Goal: Task Accomplishment & Management: Complete application form

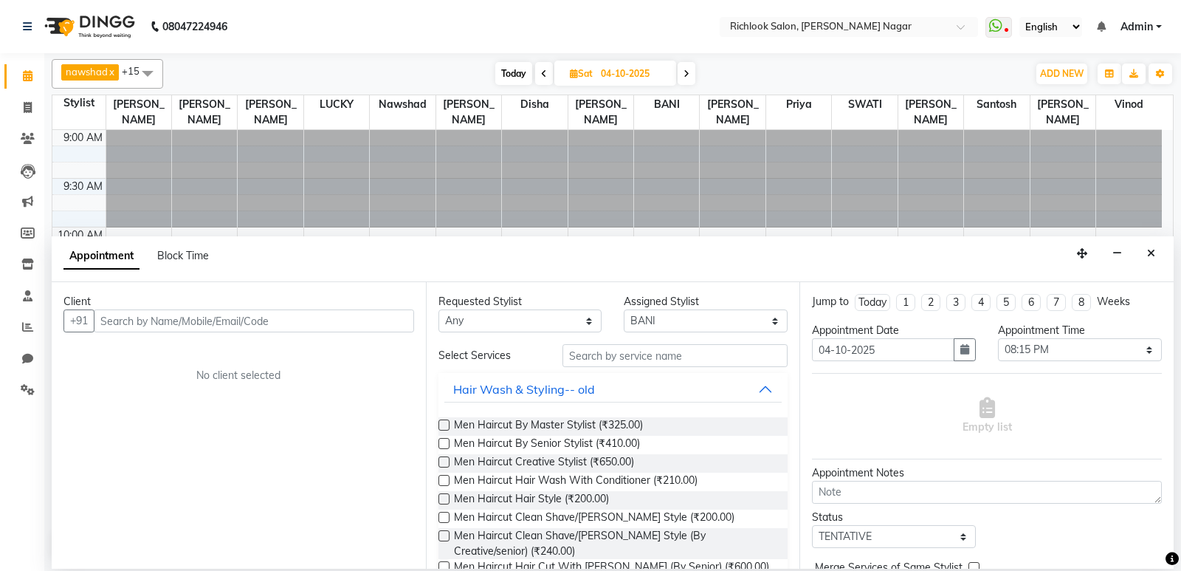
select select "93296"
select select "1215"
select select "tentative"
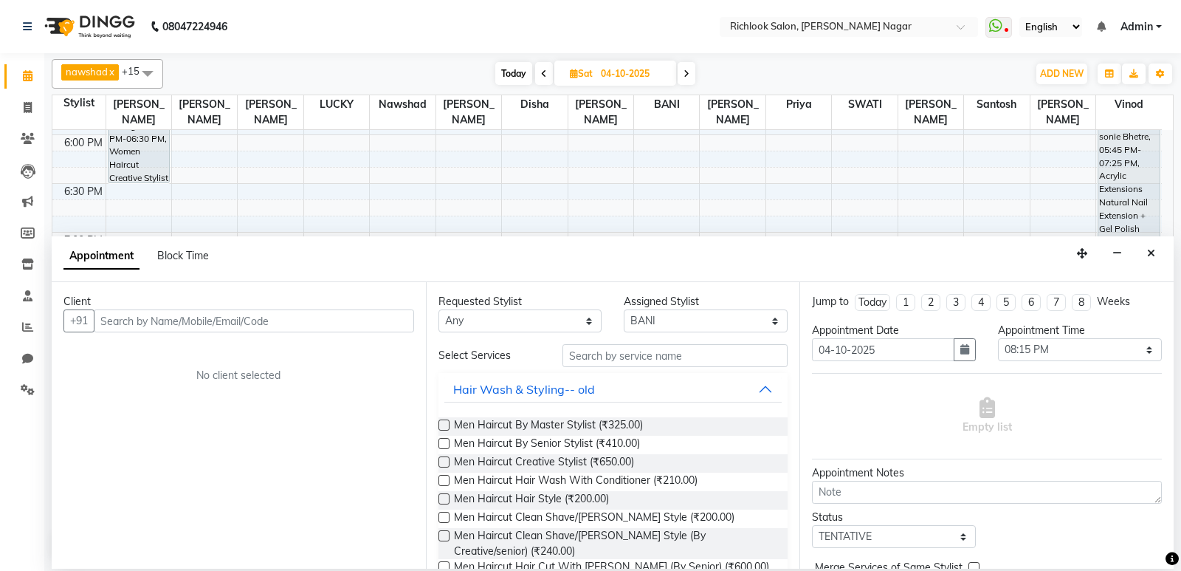
click at [234, 336] on div "Client +91 No client selected" at bounding box center [239, 425] width 374 height 287
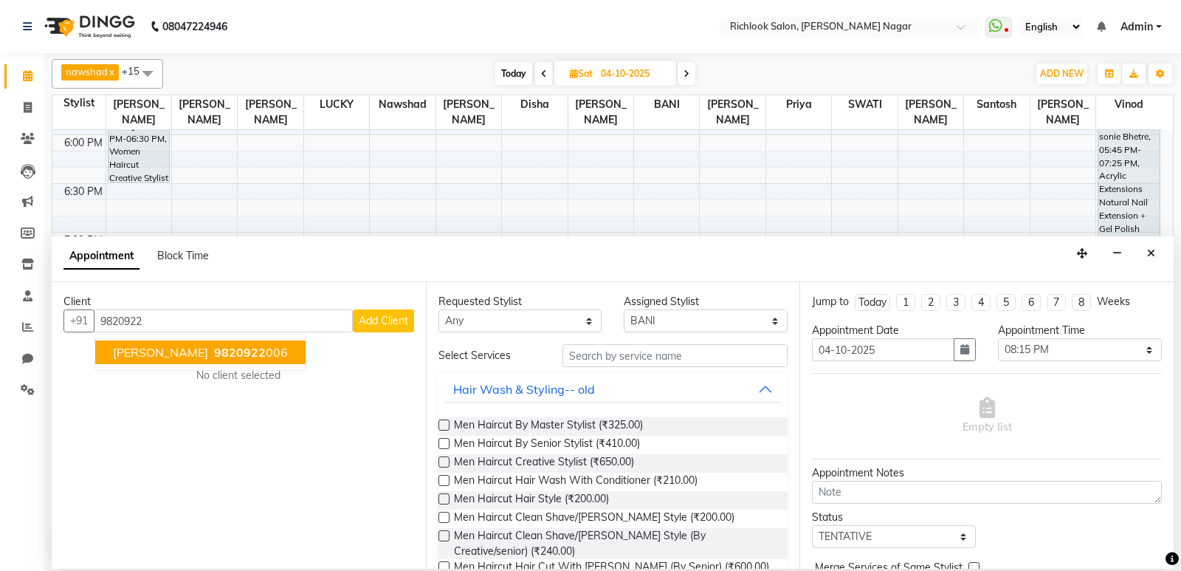
click at [234, 352] on span "9820922" at bounding box center [240, 352] width 52 height 15
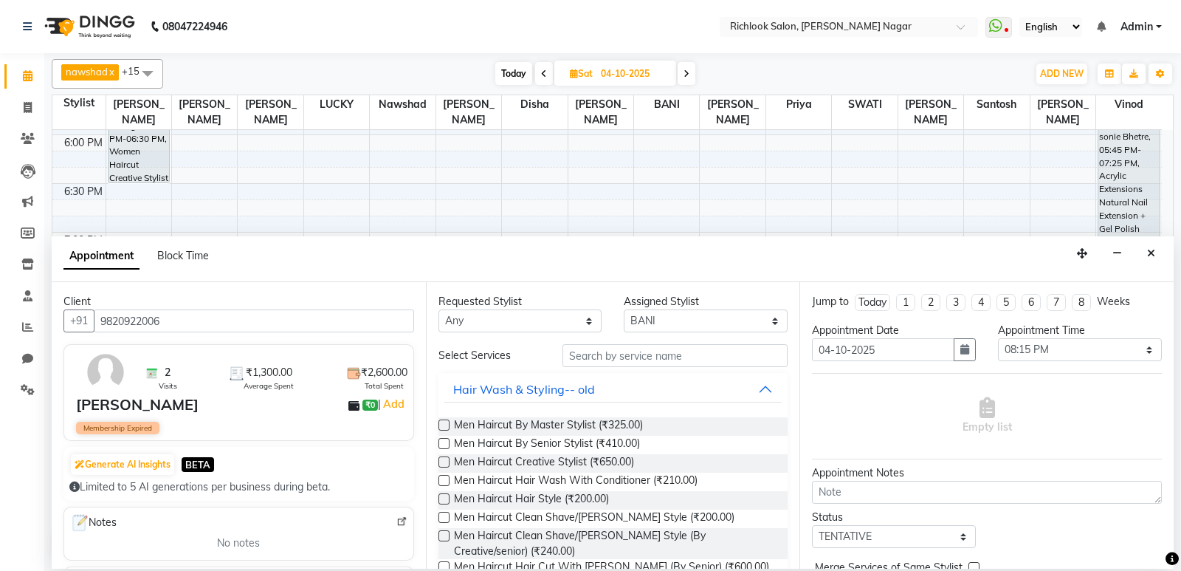
type input "9820922006"
click at [615, 355] on input "text" at bounding box center [676, 355] width 226 height 23
click at [450, 423] on div "Men Haircut By Master Stylist (₹325.00)" at bounding box center [614, 426] width 350 height 18
click at [439, 424] on label at bounding box center [444, 424] width 11 height 11
click at [439, 424] on input "checkbox" at bounding box center [444, 427] width 10 height 10
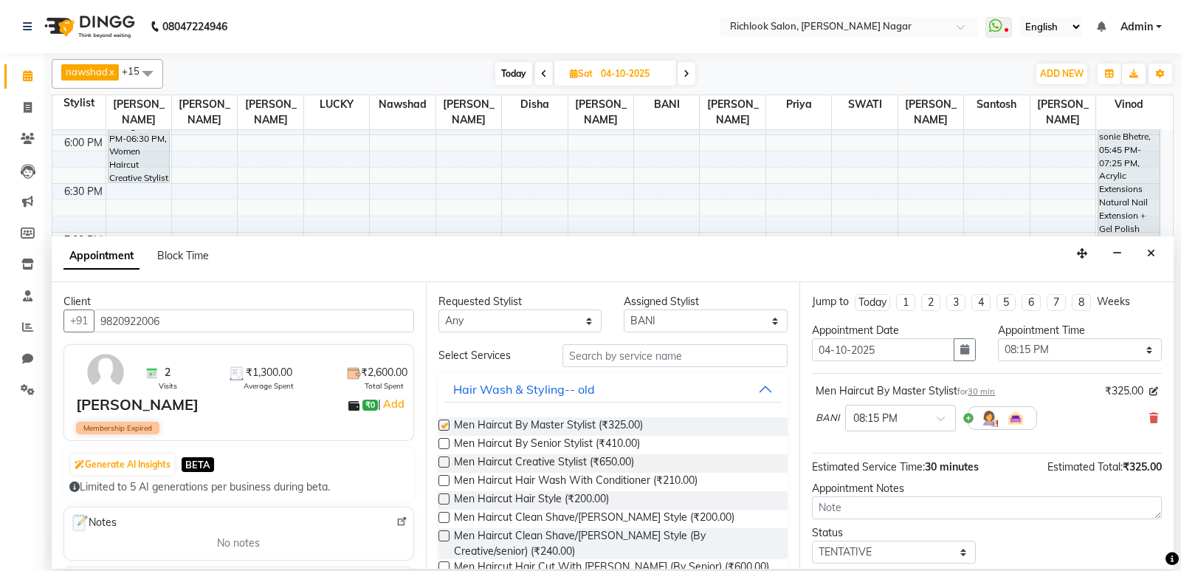
checkbox input "false"
click at [913, 422] on input "text" at bounding box center [886, 417] width 65 height 16
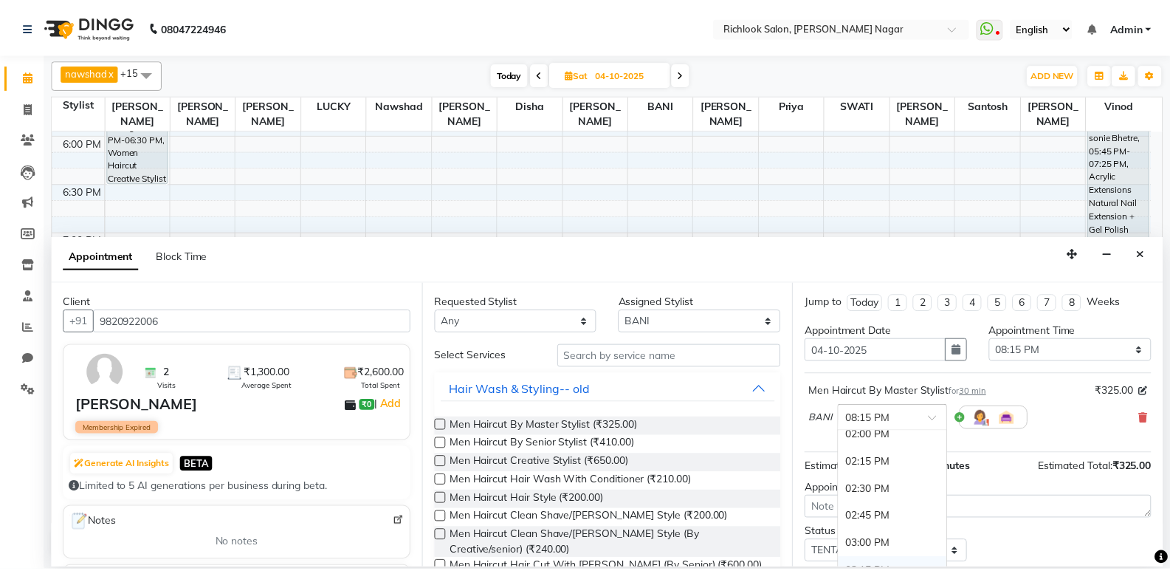
scroll to position [444, 0]
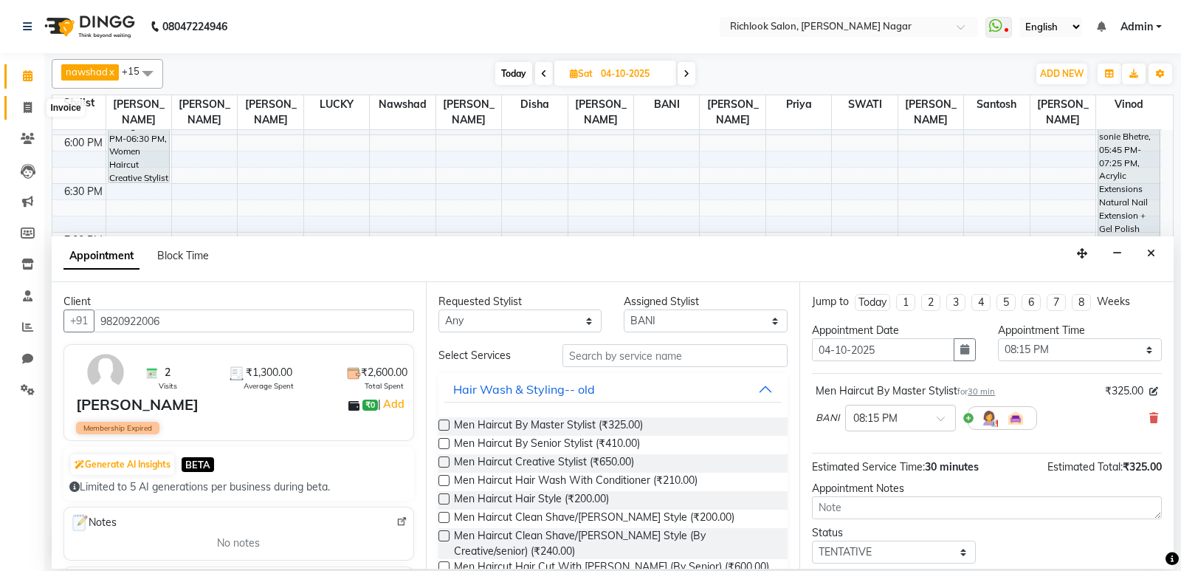
click at [24, 109] on icon at bounding box center [28, 107] width 8 height 11
select select "service"
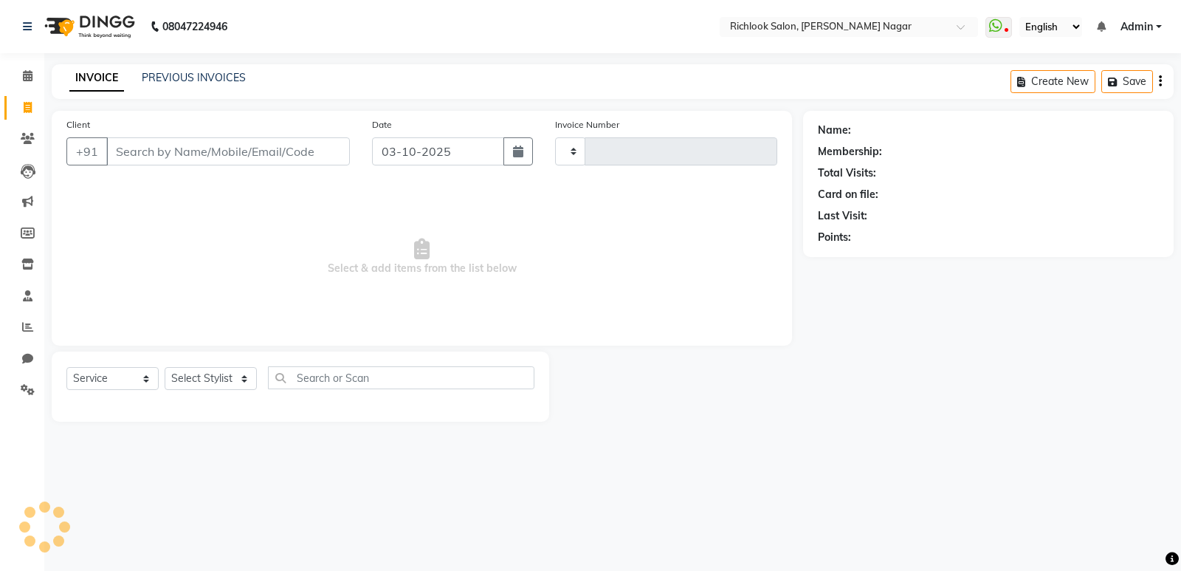
type input "4492"
select select "6917"
click at [222, 151] on input "Client" at bounding box center [228, 151] width 244 height 28
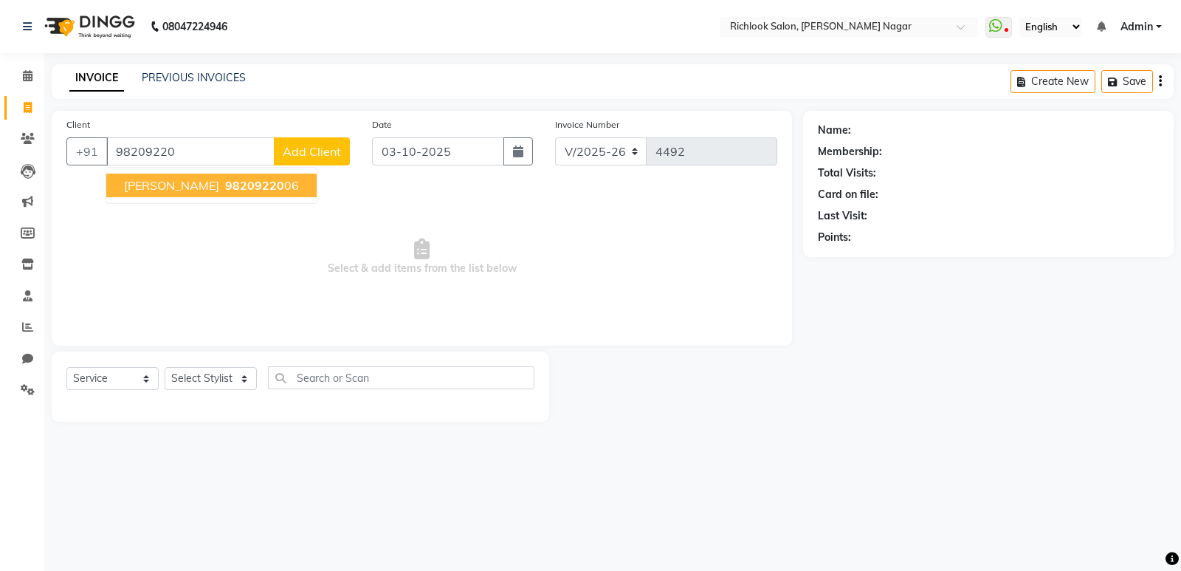
click at [225, 188] on span "98209220" at bounding box center [254, 185] width 59 height 15
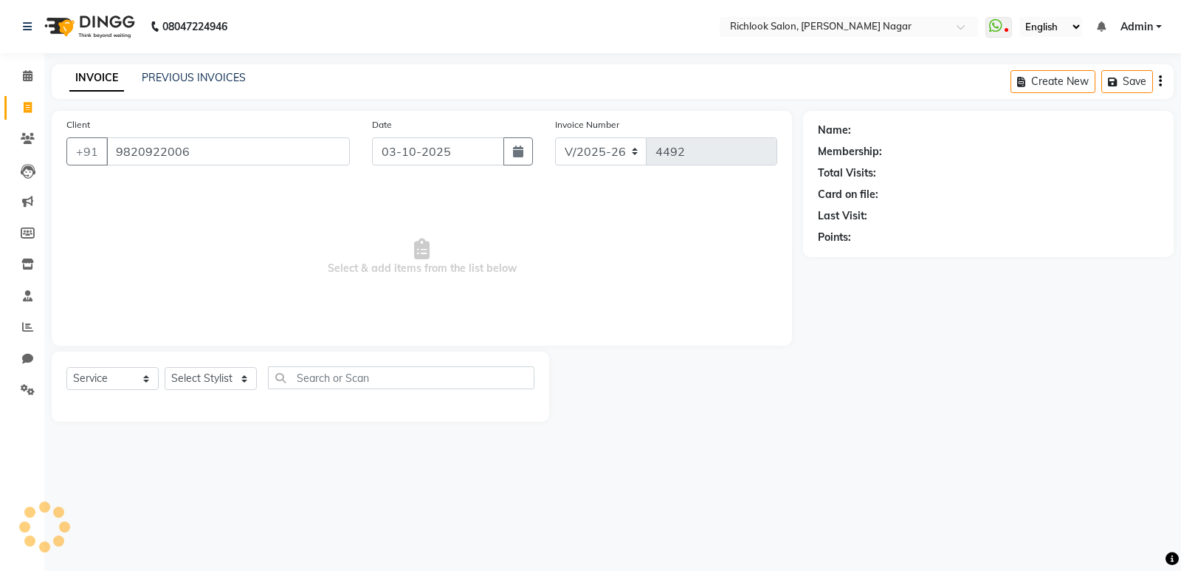
type input "9820922006"
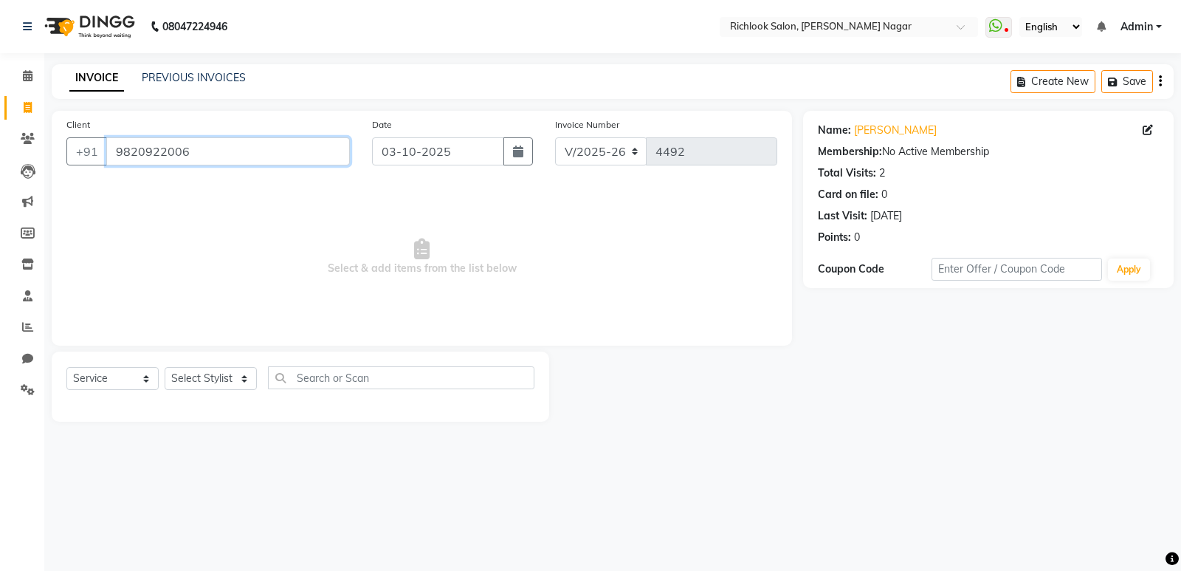
click at [239, 145] on input "9820922006" at bounding box center [228, 151] width 244 height 28
click at [195, 374] on select "Select Stylist [PERSON_NAME] BANI disha [PERSON_NAME] [PERSON_NAME] [PERSON_NAM…" at bounding box center [211, 378] width 92 height 23
click at [394, 285] on span "Select & add items from the list below" at bounding box center [421, 257] width 711 height 148
click at [202, 155] on input "9820922006" at bounding box center [228, 151] width 244 height 28
drag, startPoint x: 239, startPoint y: 158, endPoint x: 0, endPoint y: 148, distance: 238.7
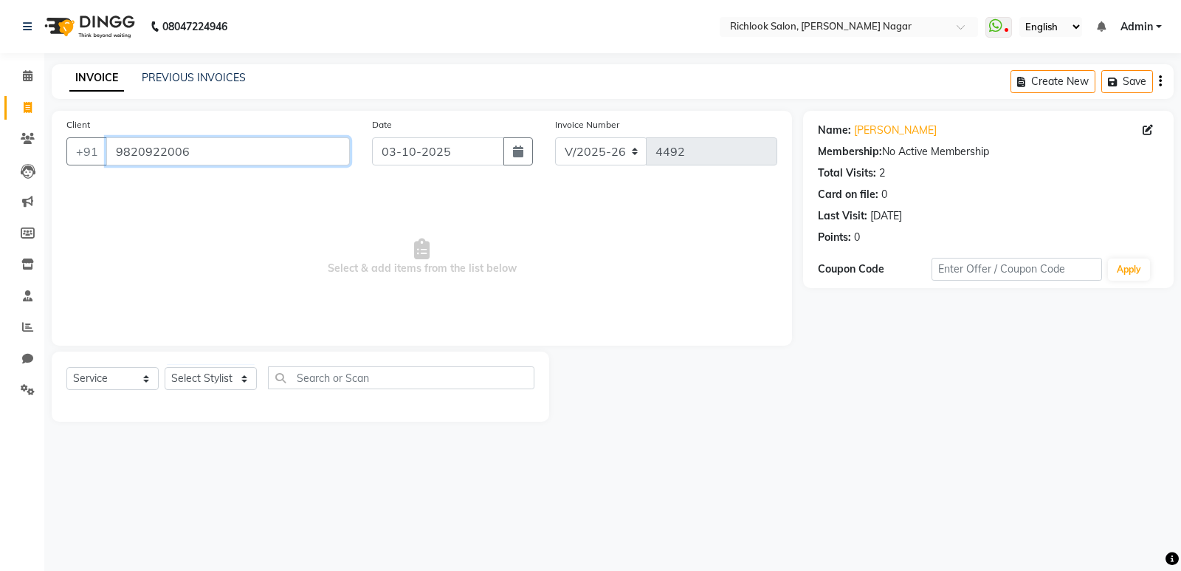
click at [0, 148] on app-home "08047224946 Select Location × Richlook Salon, [PERSON_NAME] Nagar WhatsApp Stat…" at bounding box center [590, 222] width 1181 height 444
click at [212, 159] on input "9820922006" at bounding box center [228, 151] width 244 height 28
drag, startPoint x: 246, startPoint y: 149, endPoint x: 0, endPoint y: 119, distance: 247.7
click at [0, 119] on app-home "08047224946 Select Location × Richlook Salon, [PERSON_NAME] Nagar WhatsApp Stat…" at bounding box center [590, 222] width 1181 height 444
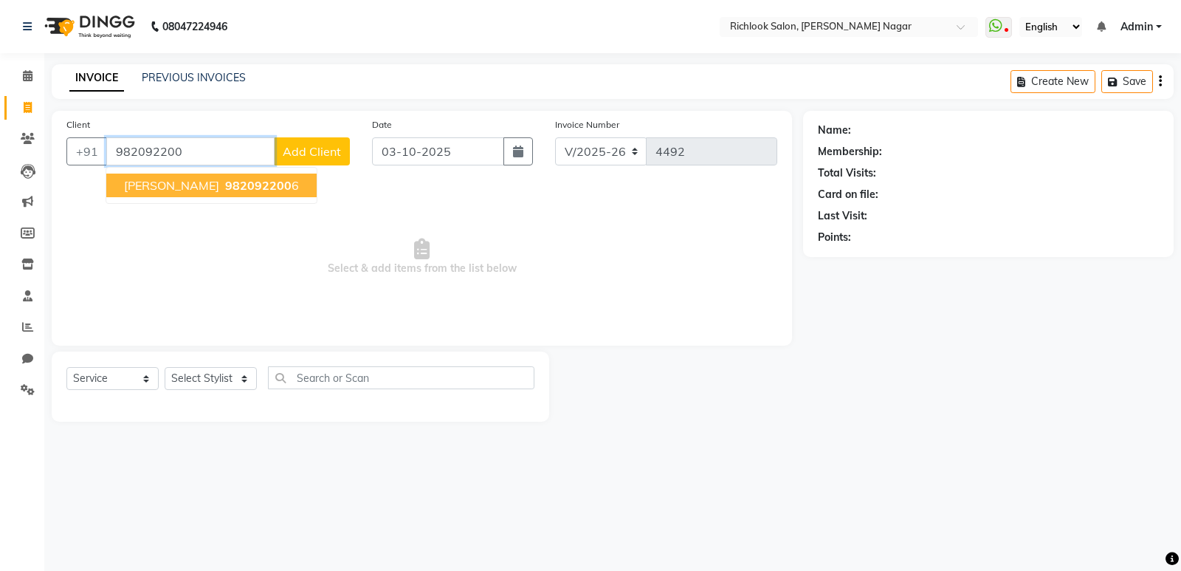
click at [274, 185] on button "[PERSON_NAME] 982092200 6" at bounding box center [211, 186] width 210 height 24
type input "9820922006"
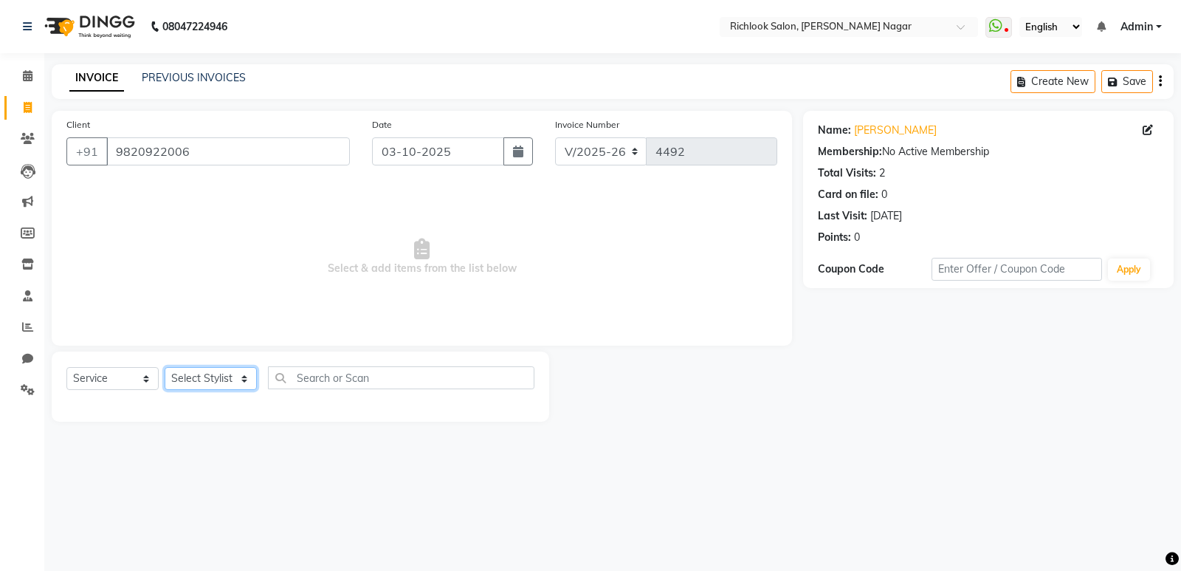
click at [173, 388] on select "Select Stylist [PERSON_NAME] BANI disha [PERSON_NAME] [PERSON_NAME] [PERSON_NAM…" at bounding box center [211, 378] width 92 height 23
select select "54425"
click at [165, 367] on select "Select Stylist [PERSON_NAME] BANI disha [PERSON_NAME] [PERSON_NAME] [PERSON_NAM…" at bounding box center [211, 378] width 92 height 23
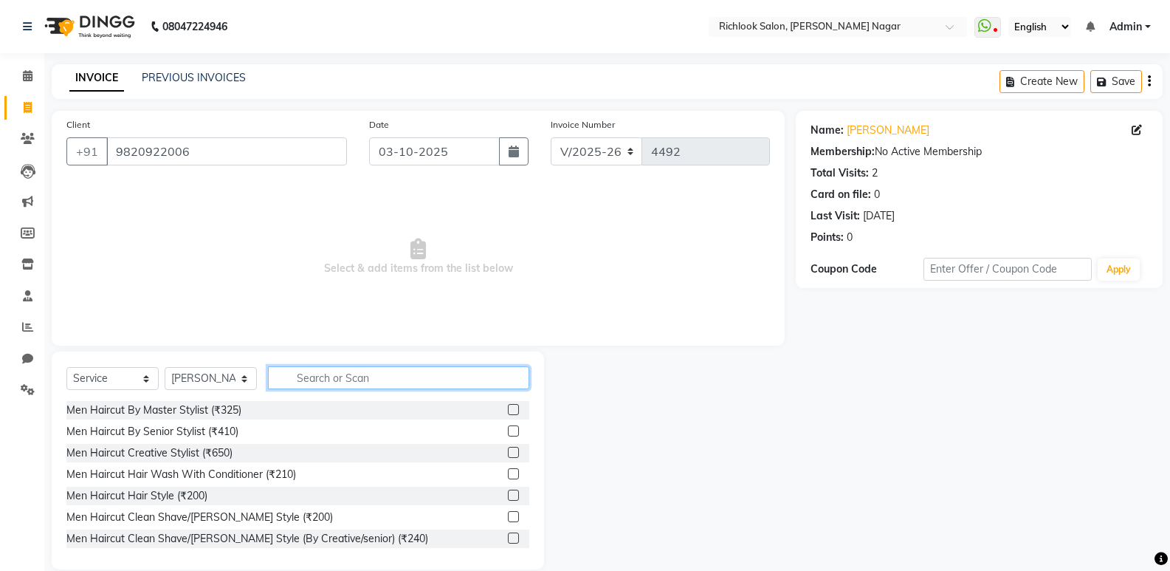
click at [335, 380] on input "text" at bounding box center [398, 377] width 261 height 23
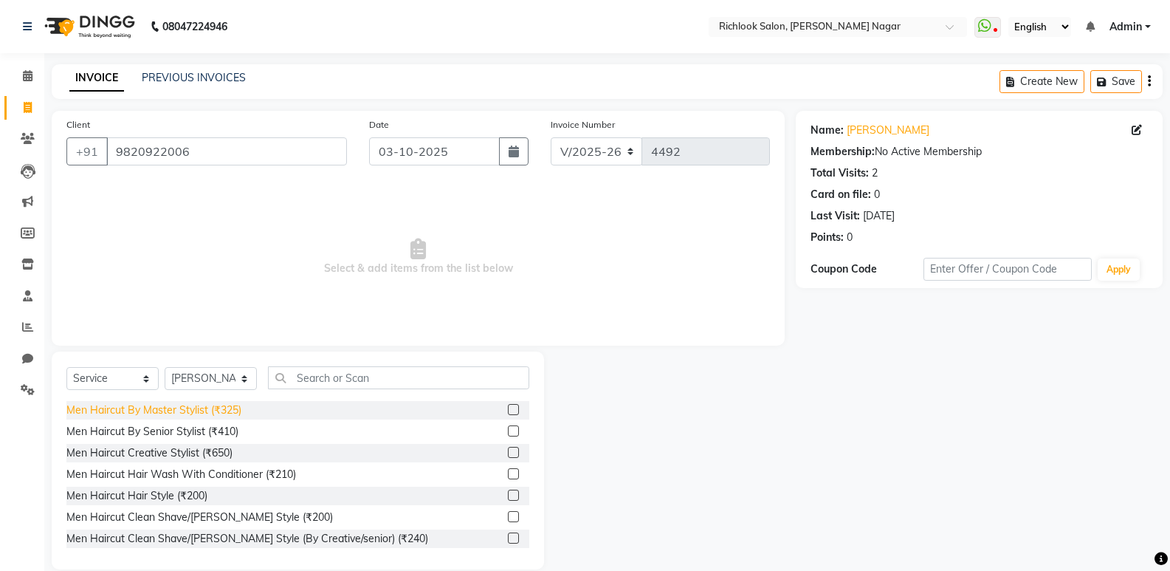
click at [233, 410] on div "Men Haircut By Master Stylist (₹325)" at bounding box center [153, 410] width 175 height 16
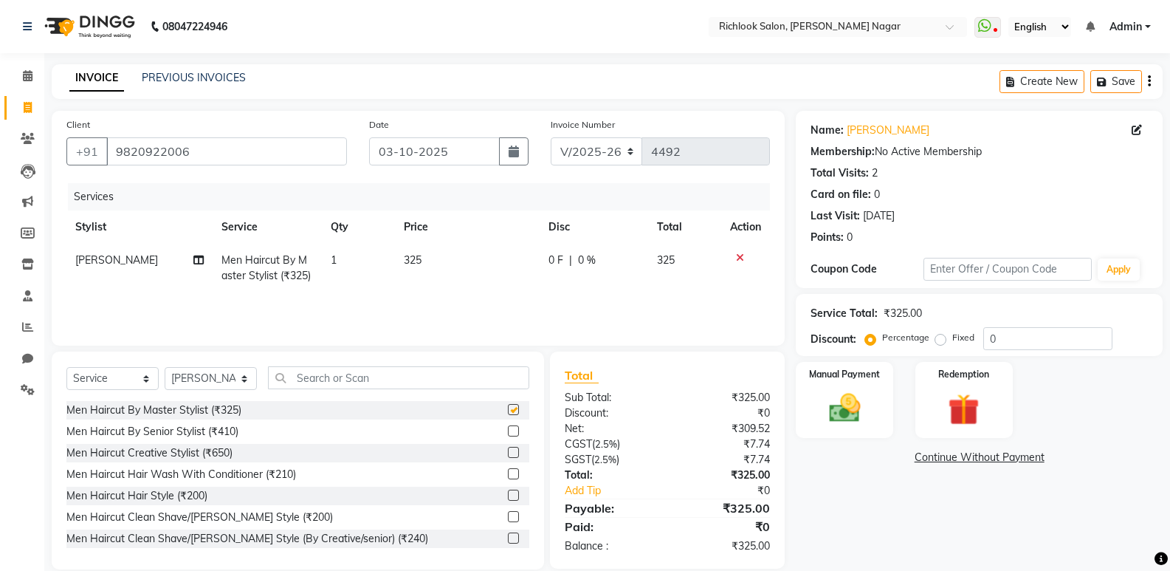
checkbox input "false"
click at [193, 491] on div "Men Haircut Hair Style (₹200)" at bounding box center [136, 496] width 141 height 16
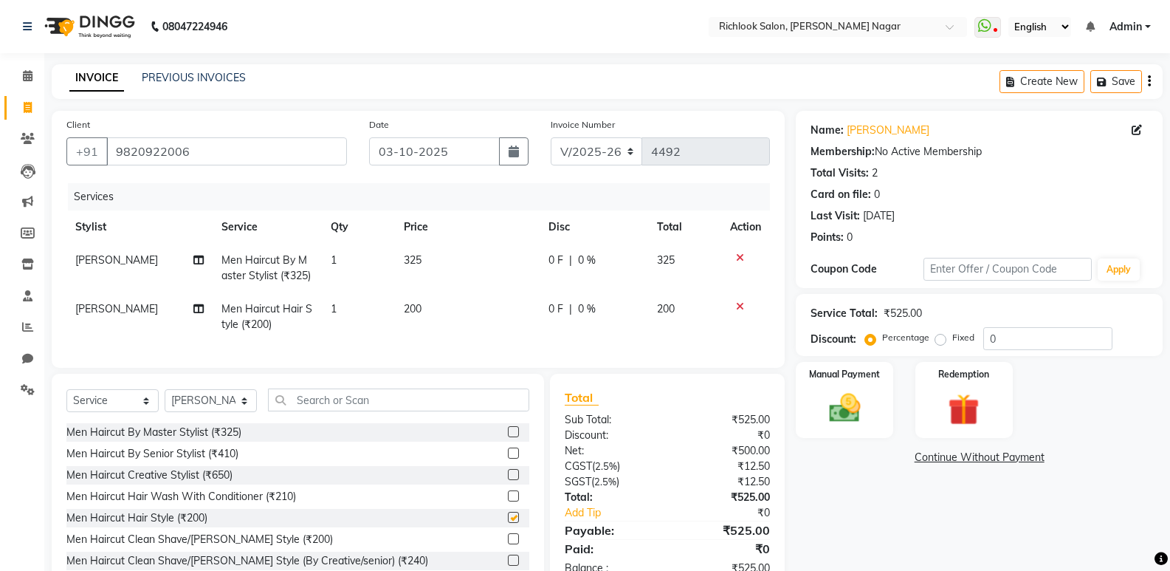
checkbox input "false"
click at [420, 256] on span "325" at bounding box center [413, 259] width 18 height 13
select select "54425"
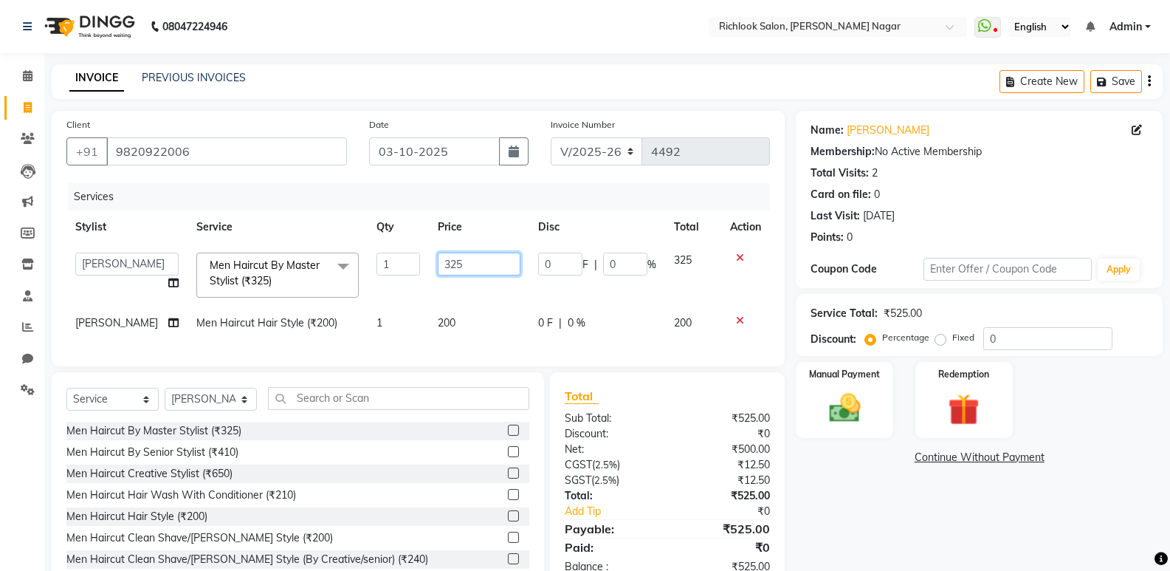
drag, startPoint x: 460, startPoint y: 261, endPoint x: 272, endPoint y: 242, distance: 188.5
click at [272, 242] on table "Stylist Service Qty Price Disc Total Action [PERSON_NAME] BANI disha [PERSON_NA…" at bounding box center [418, 274] width 704 height 129
drag, startPoint x: 464, startPoint y: 262, endPoint x: 155, endPoint y: 262, distance: 308.7
click at [156, 262] on tr "[PERSON_NAME] BANI disha [PERSON_NAME] [PERSON_NAME] [PERSON_NAME] priya [PERSO…" at bounding box center [418, 275] width 704 height 63
type input "280"
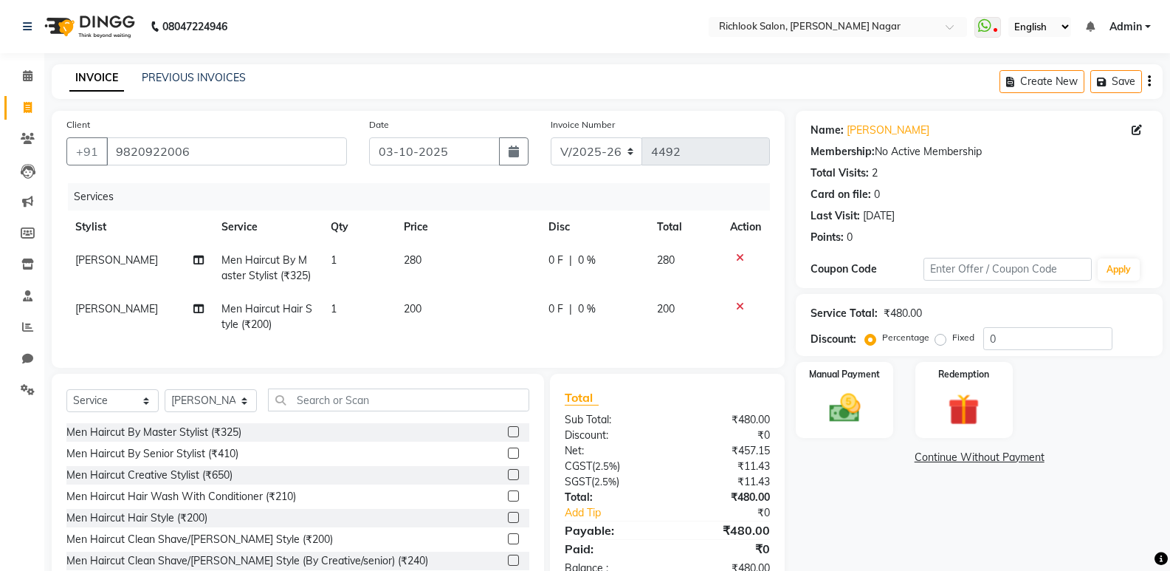
click at [501, 346] on div "Services Stylist Service Qty Price Disc Total Action [PERSON_NAME] Men Haircut …" at bounding box center [418, 268] width 704 height 170
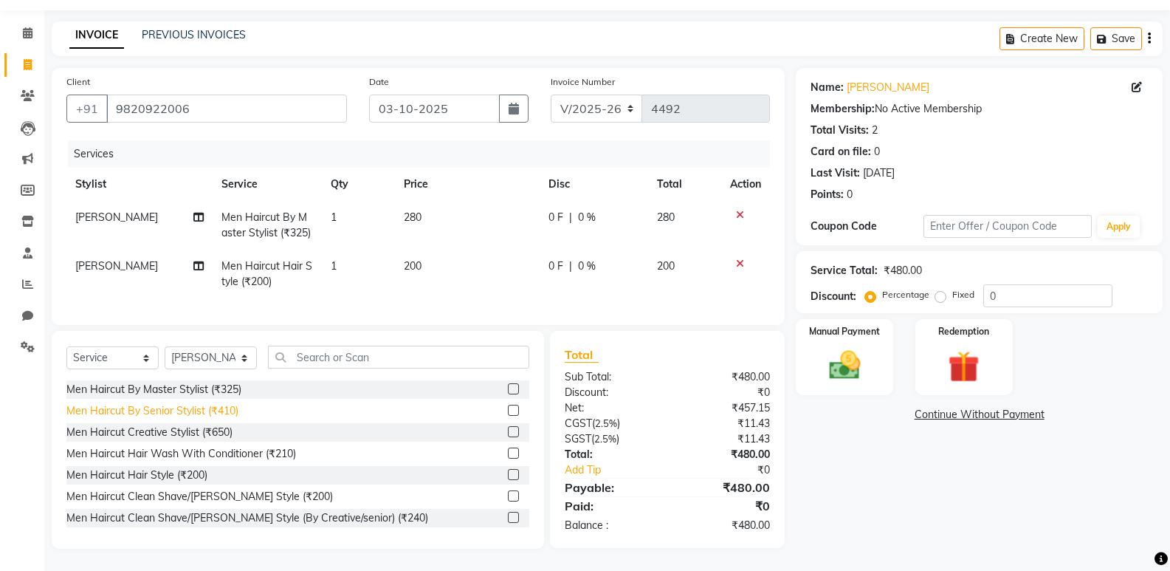
click at [88, 408] on div "Men Haircut By Senior Stylist (₹410)" at bounding box center [152, 411] width 172 height 16
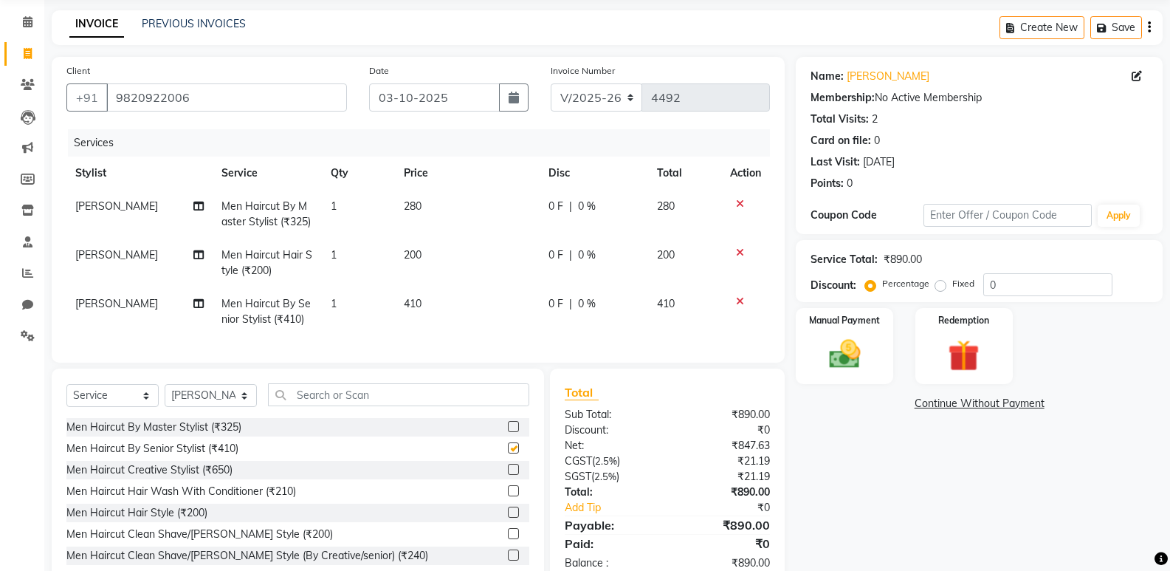
checkbox input "false"
click at [472, 302] on td "410" at bounding box center [467, 311] width 145 height 49
select select "54425"
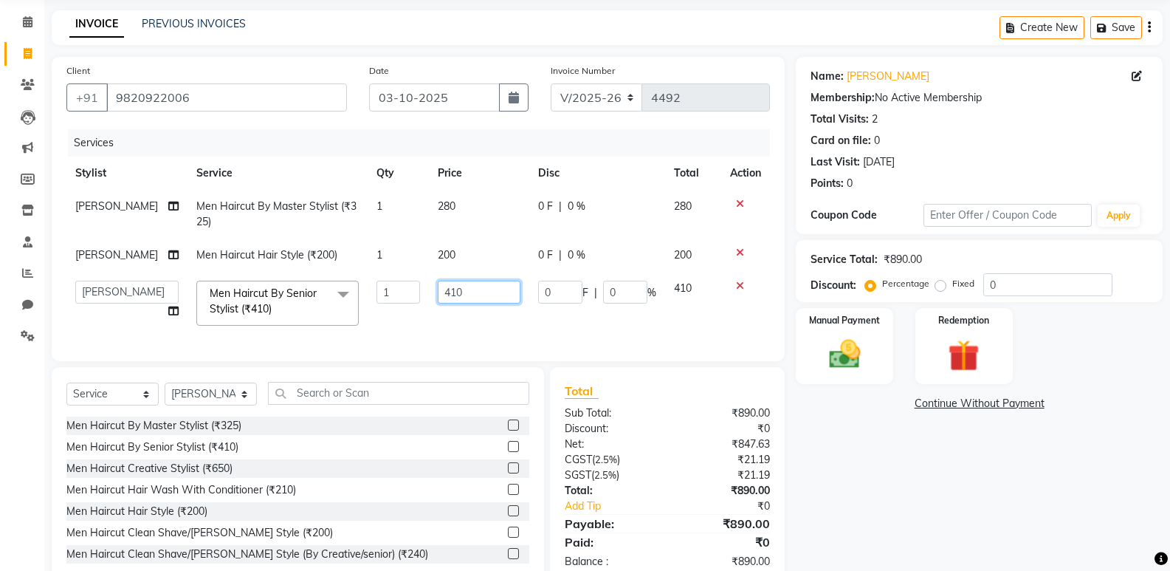
drag, startPoint x: 481, startPoint y: 293, endPoint x: 136, endPoint y: 281, distance: 345.0
click at [133, 272] on tr "[PERSON_NAME] BANI disha [PERSON_NAME] [PERSON_NAME] [PERSON_NAME] priya [PERSO…" at bounding box center [418, 303] width 704 height 63
type input "350"
click at [459, 377] on div "Client [PHONE_NUMBER] Date [DATE] Invoice Number V/2025 V/[PHONE_NUMBER] Servic…" at bounding box center [418, 321] width 755 height 528
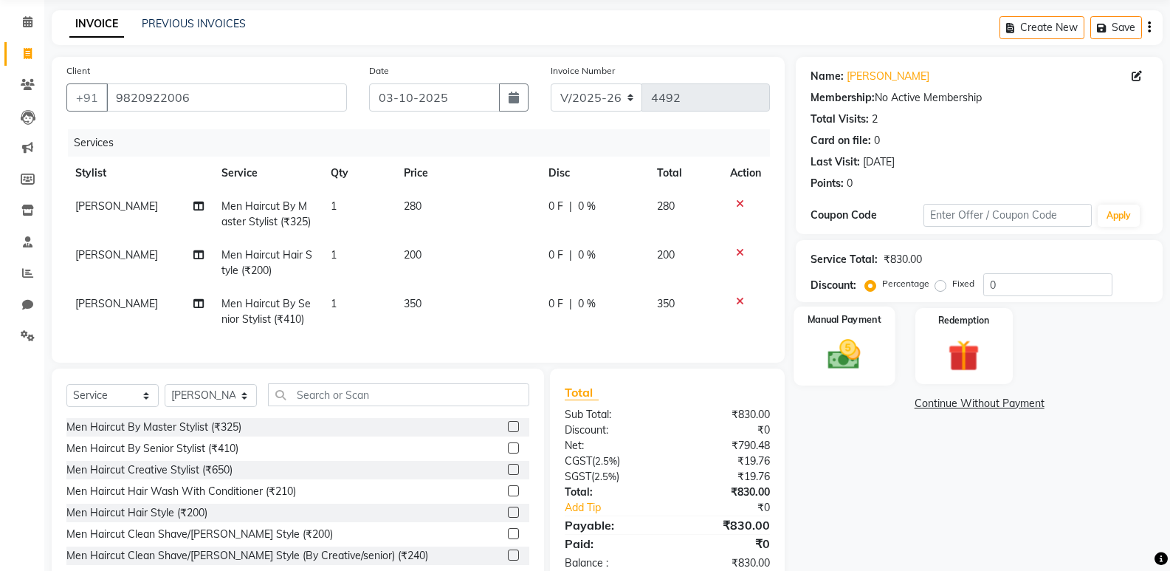
click at [853, 335] on img at bounding box center [844, 354] width 52 height 38
click at [840, 335] on img at bounding box center [844, 354] width 52 height 38
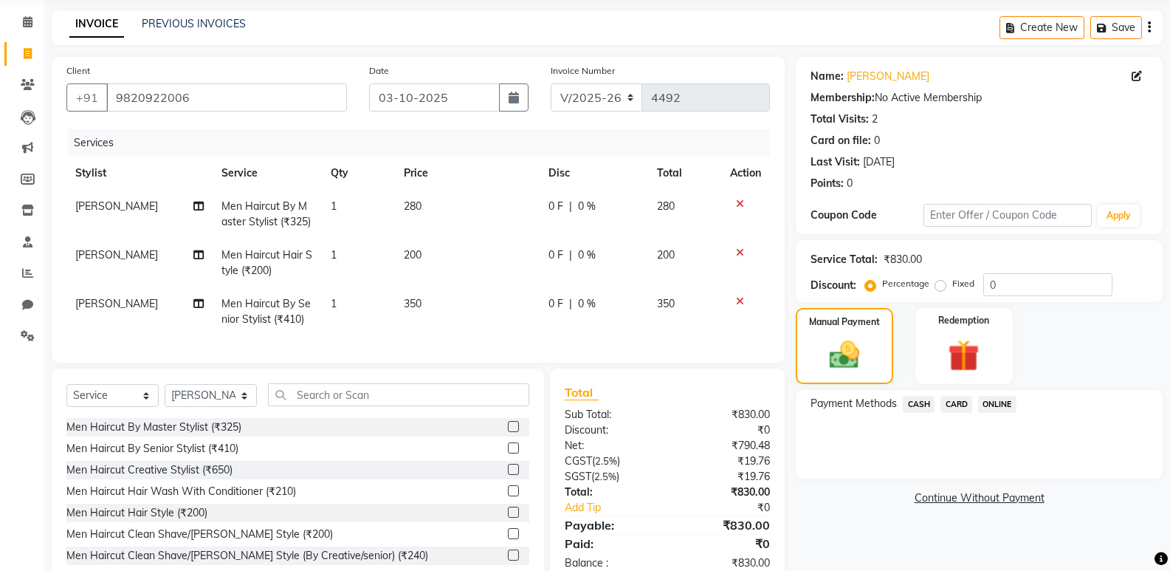
click at [960, 396] on span "CARD" at bounding box center [957, 404] width 32 height 17
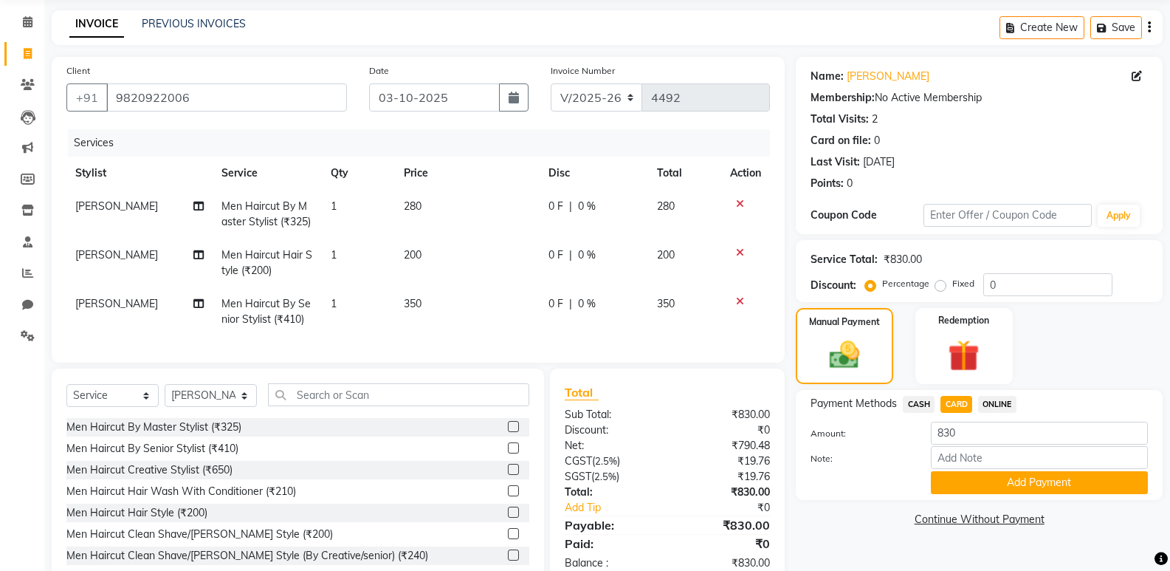
scroll to position [103, 0]
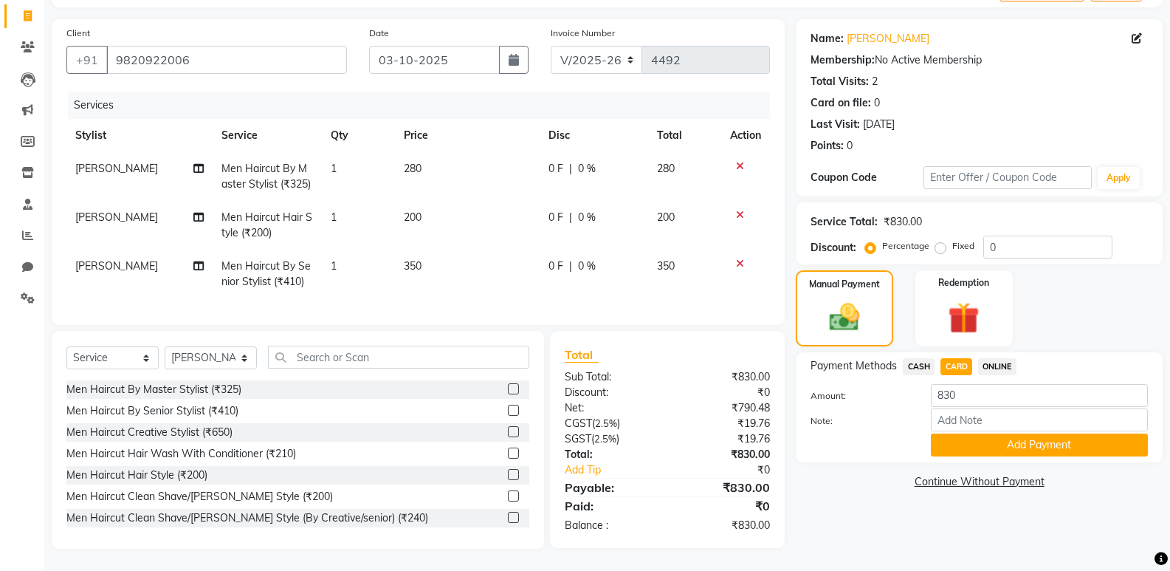
click at [128, 160] on td "[PERSON_NAME]" at bounding box center [139, 176] width 146 height 49
select select "54425"
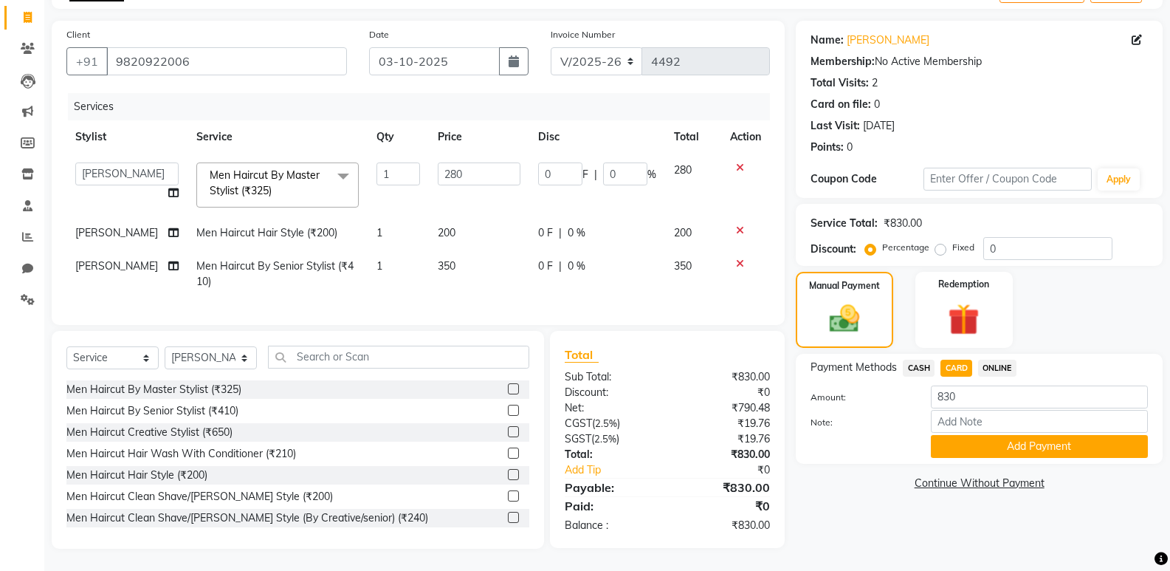
scroll to position [101, 0]
click at [123, 162] on select "[PERSON_NAME] BANI disha [PERSON_NAME] [PERSON_NAME] [PERSON_NAME] [PERSON_NAME…" at bounding box center [126, 173] width 103 height 23
select select "93286"
click at [997, 435] on button "Add Payment" at bounding box center [1039, 446] width 217 height 23
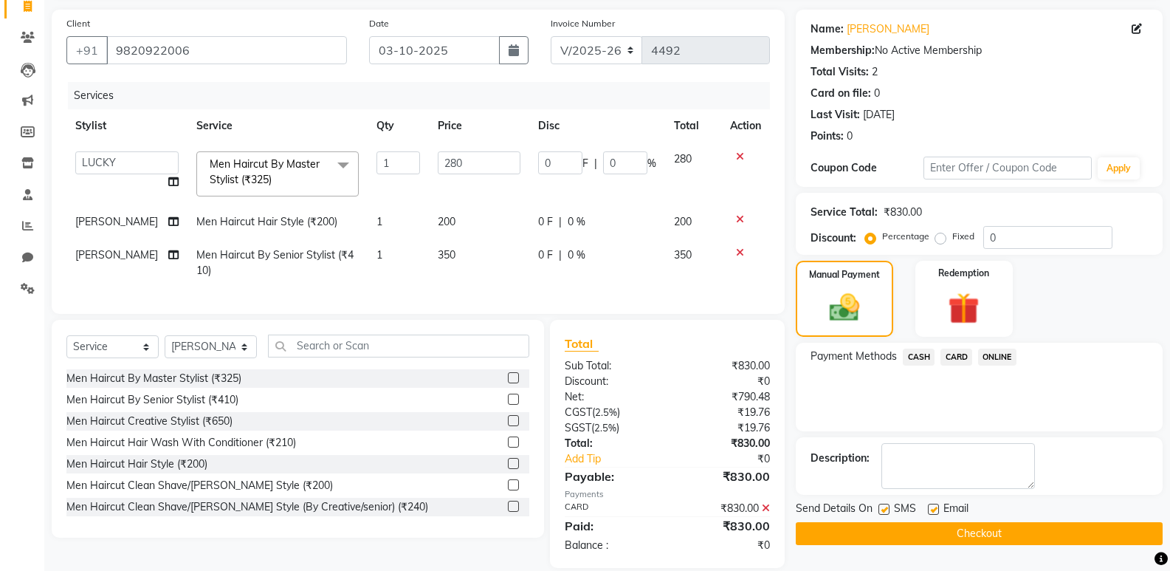
click at [933, 531] on button "Checkout" at bounding box center [979, 533] width 367 height 23
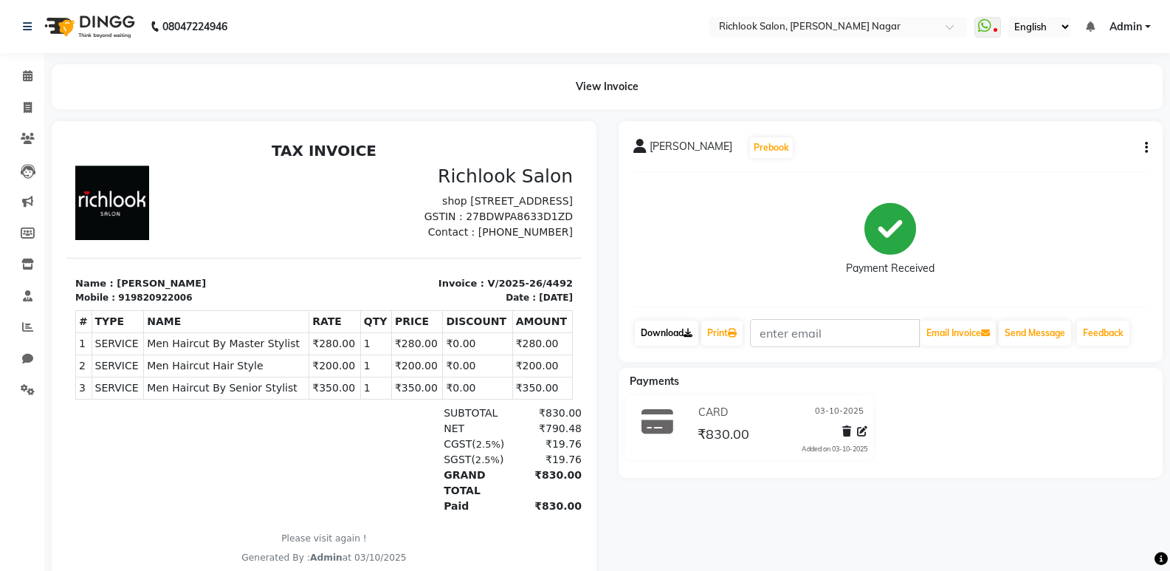
click at [680, 340] on link "Download" at bounding box center [667, 332] width 64 height 25
click at [656, 327] on link "Download" at bounding box center [667, 332] width 64 height 25
click at [23, 77] on icon at bounding box center [28, 75] width 10 height 11
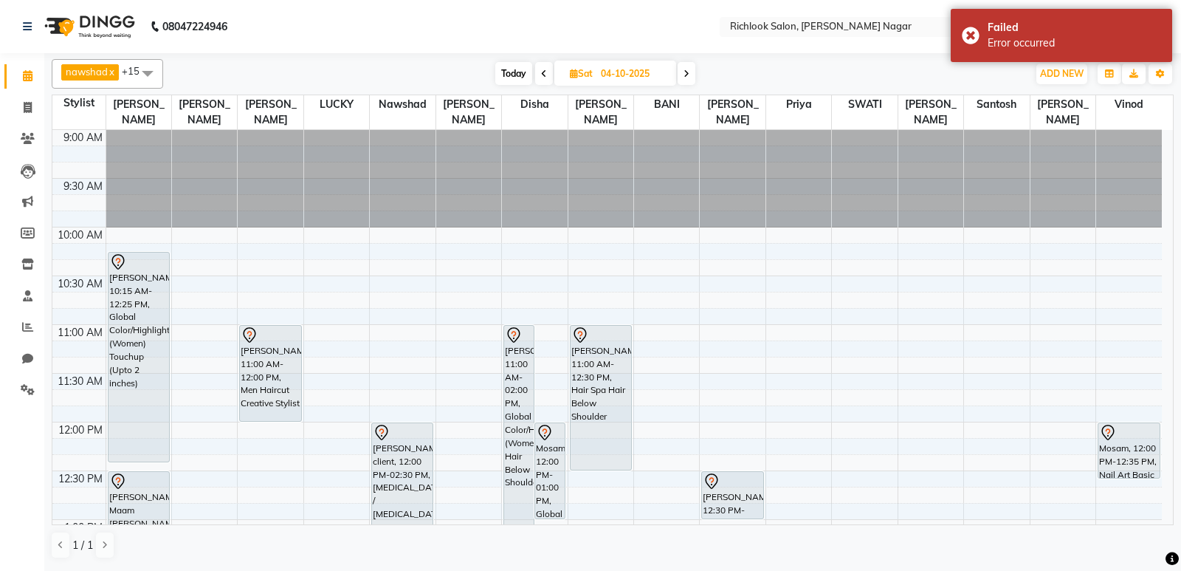
click at [584, 74] on span "Sat" at bounding box center [581, 73] width 30 height 11
select select "10"
select select "2025"
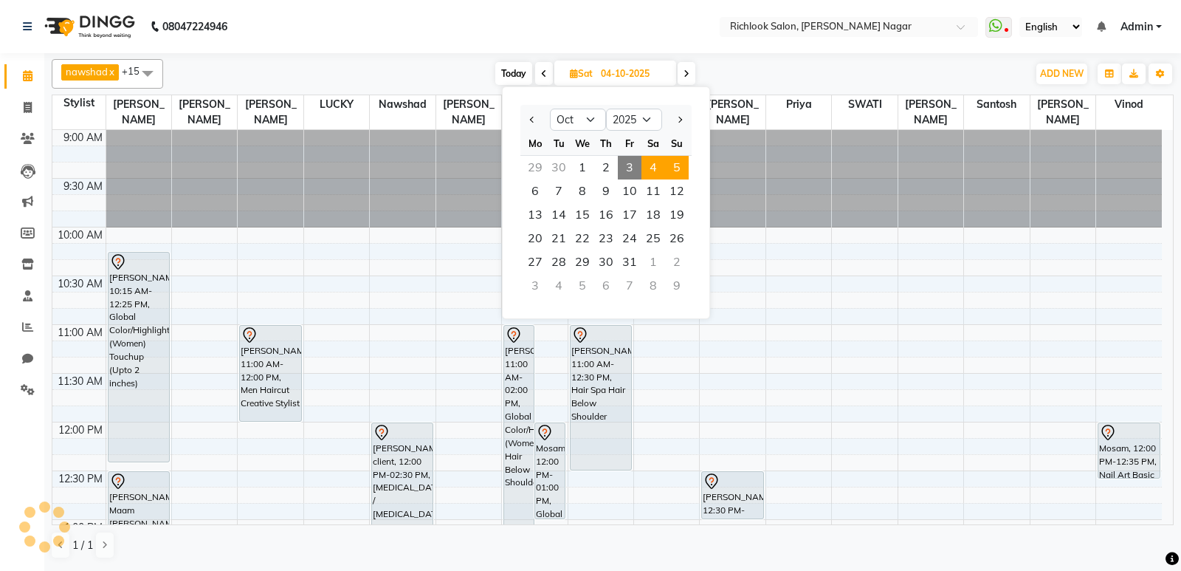
click at [675, 171] on span "5" at bounding box center [677, 168] width 24 height 24
type input "05-10-2025"
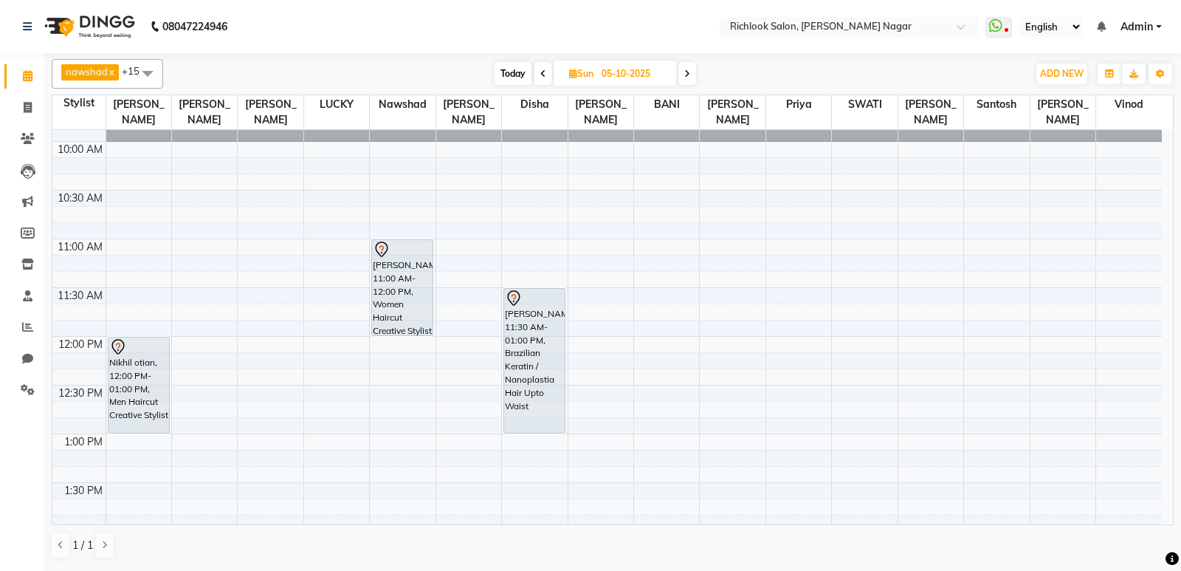
scroll to position [60, 0]
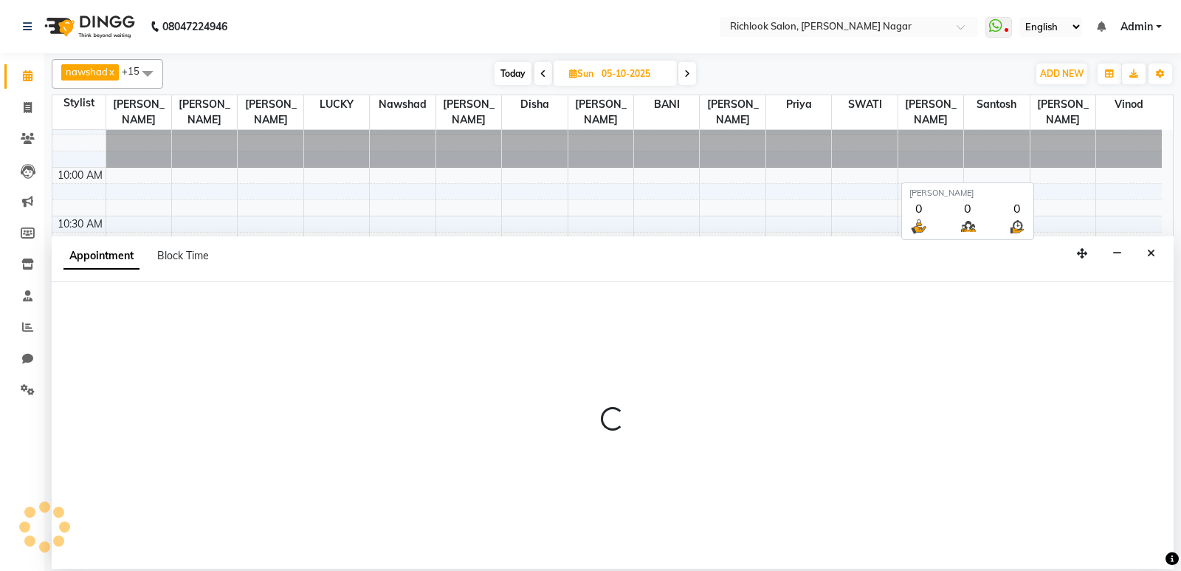
select select "65653"
select select "675"
select select "tentative"
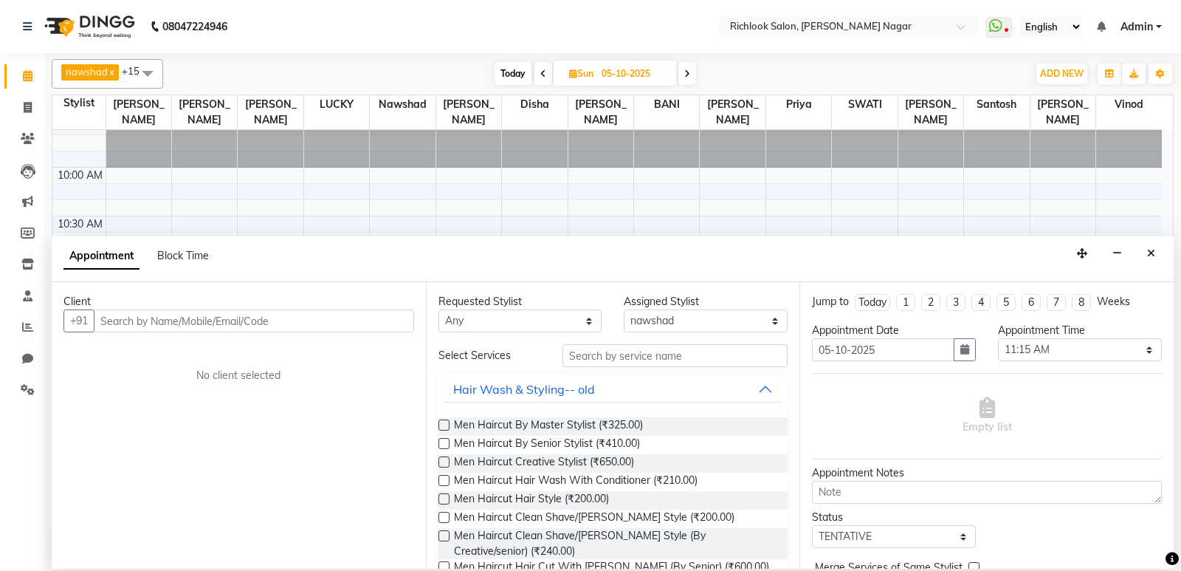
click at [224, 316] on input "text" at bounding box center [254, 320] width 320 height 23
type input "9321195108"
click at [380, 318] on span "Add Client" at bounding box center [383, 320] width 49 height 13
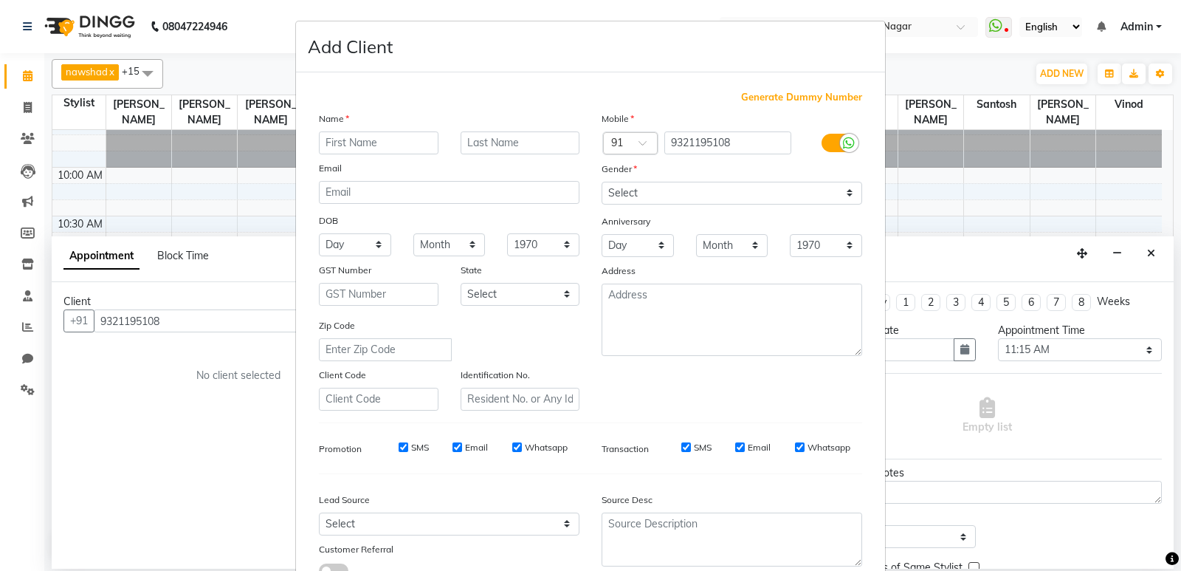
click at [394, 143] on input "text" at bounding box center [379, 142] width 120 height 23
type input "[PERSON_NAME]"
click at [490, 148] on input "text" at bounding box center [521, 142] width 120 height 23
type input "[PERSON_NAME]"
drag, startPoint x: 710, startPoint y: 192, endPoint x: 706, endPoint y: 202, distance: 11.2
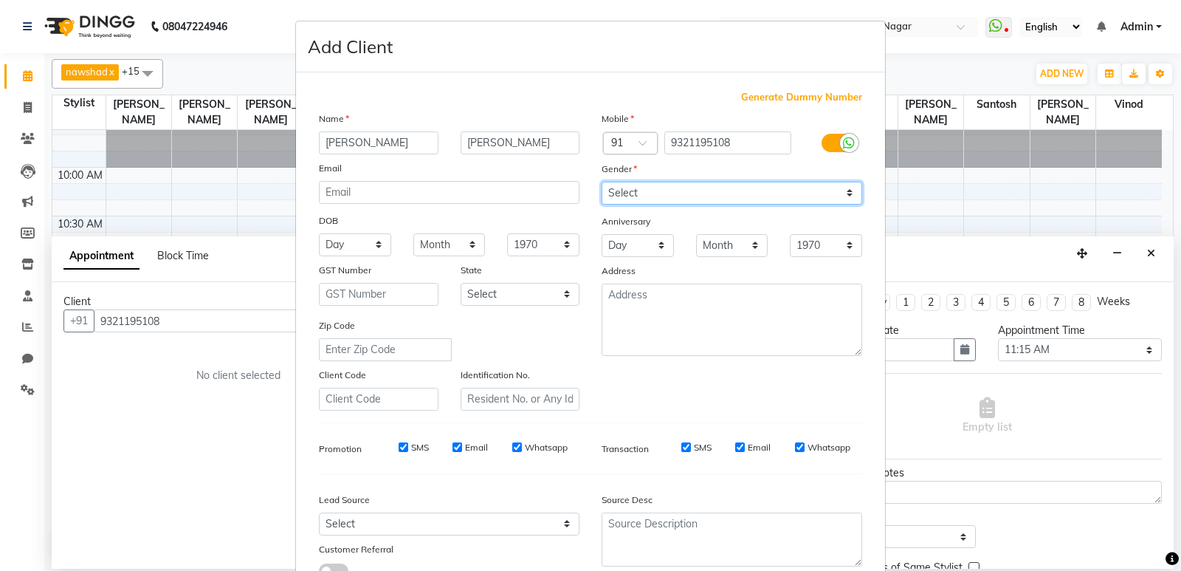
click at [710, 193] on select "Select [DEMOGRAPHIC_DATA] [DEMOGRAPHIC_DATA] Other Prefer Not To Say" at bounding box center [732, 193] width 261 height 23
select select "[DEMOGRAPHIC_DATA]"
click at [602, 182] on select "Select [DEMOGRAPHIC_DATA] [DEMOGRAPHIC_DATA] Other Prefer Not To Say" at bounding box center [732, 193] width 261 height 23
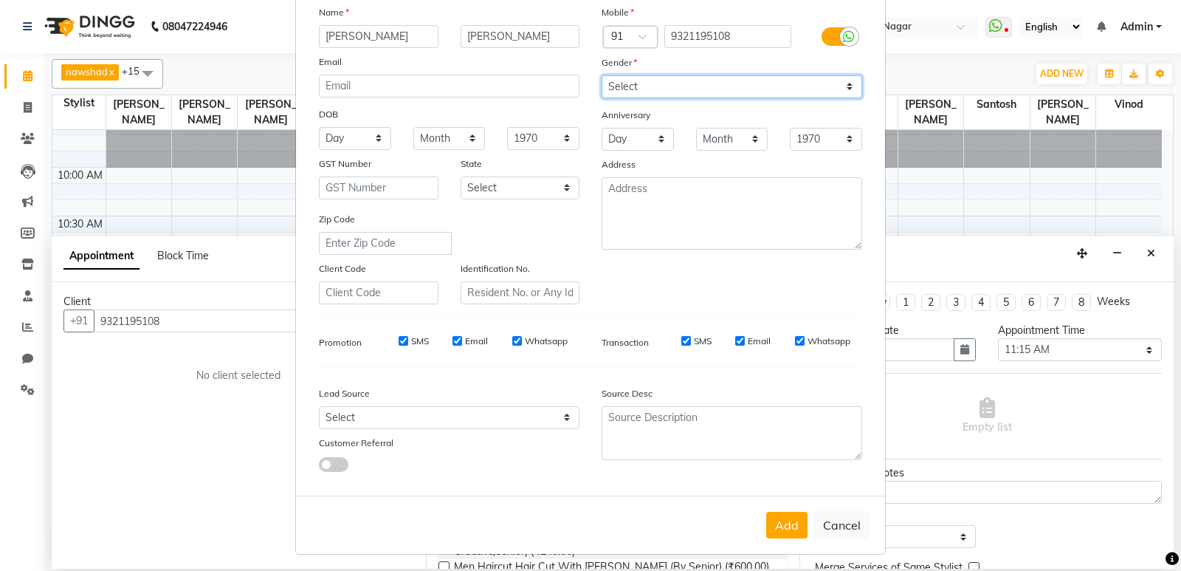
scroll to position [111, 0]
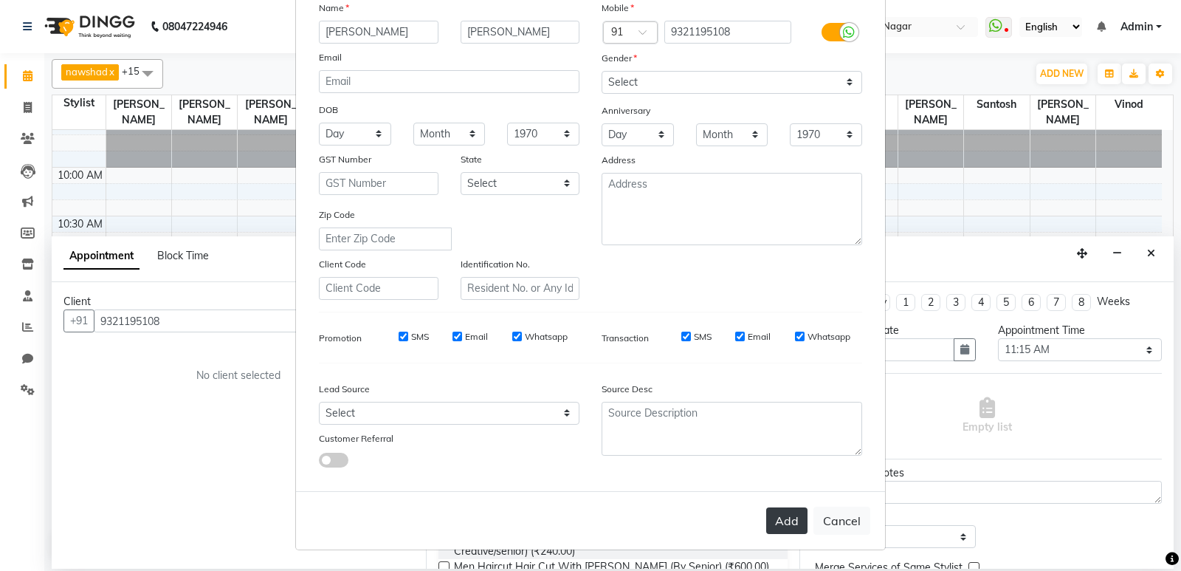
click at [783, 516] on button "Add" at bounding box center [786, 520] width 41 height 27
select select
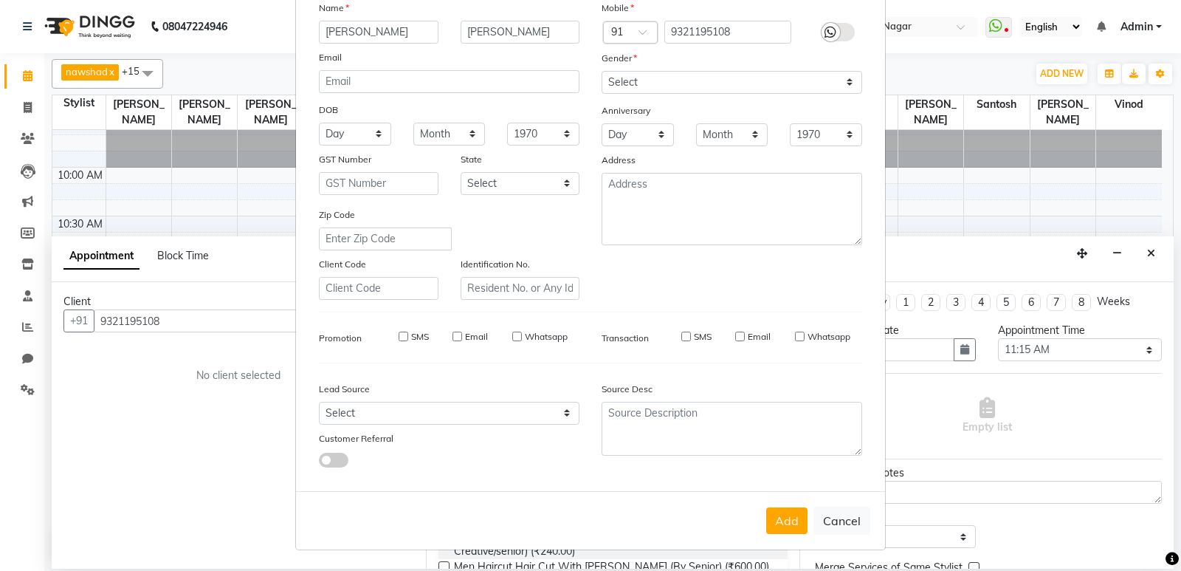
select select
checkbox input "false"
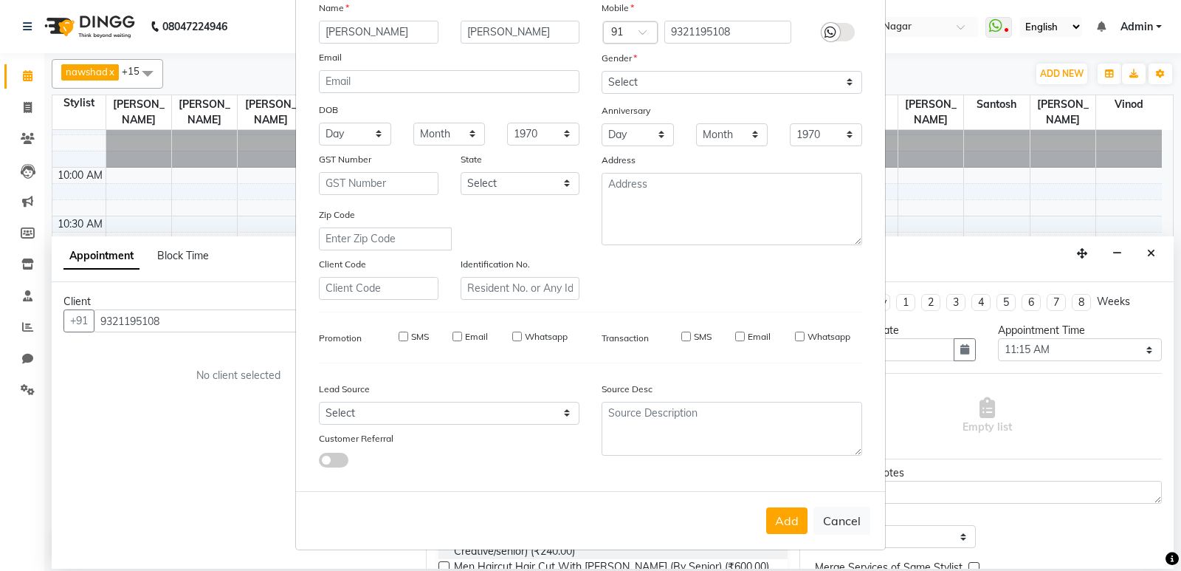
checkbox input "false"
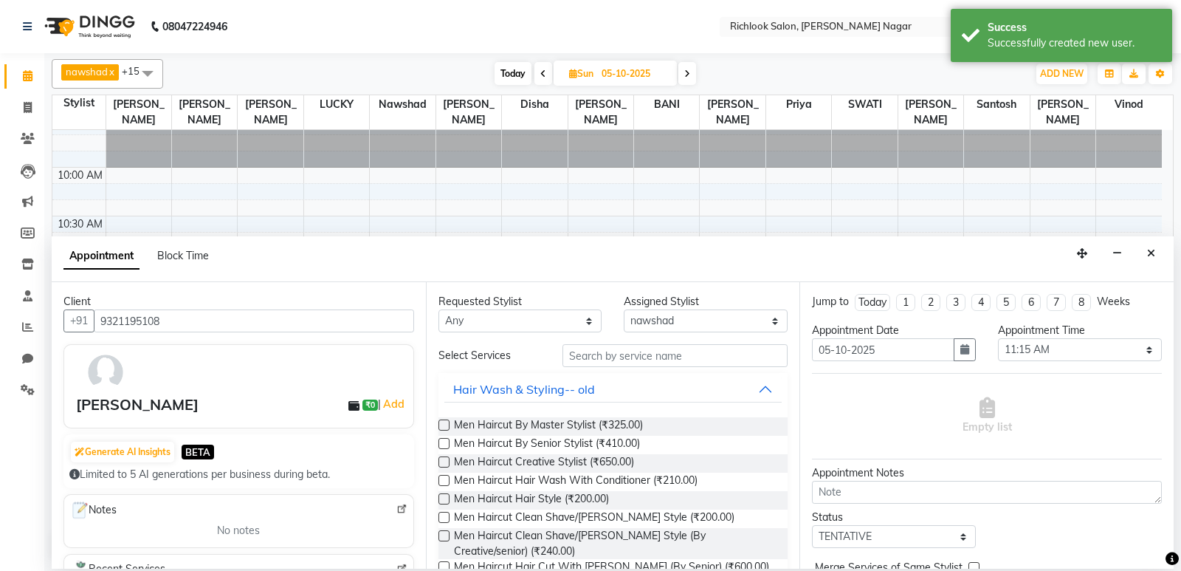
scroll to position [74, 0]
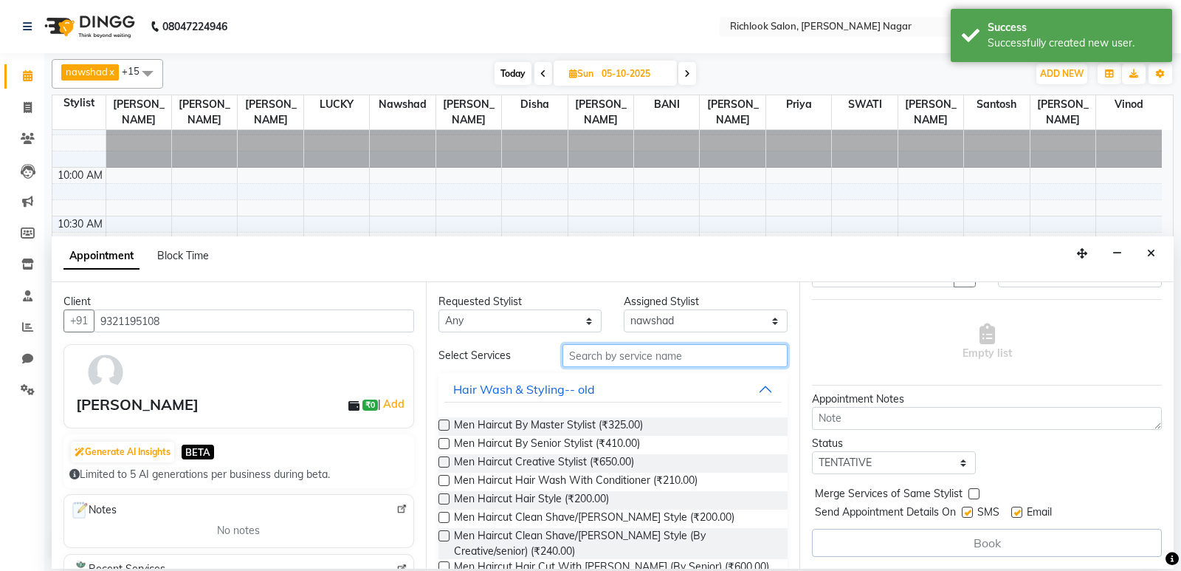
click at [610, 350] on input "text" at bounding box center [676, 355] width 226 height 23
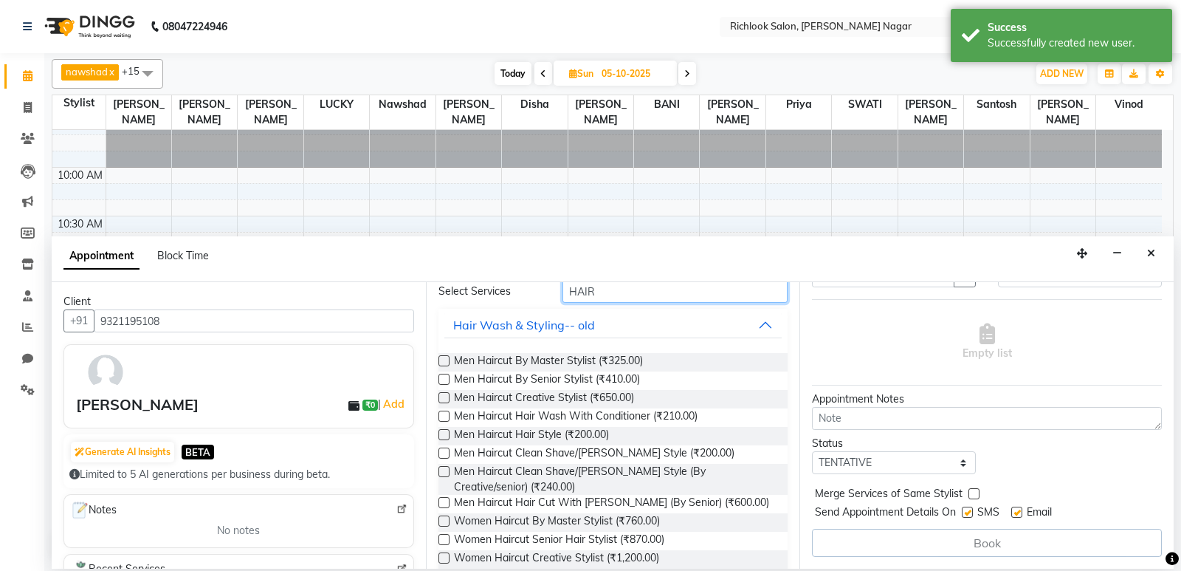
scroll to position [0, 0]
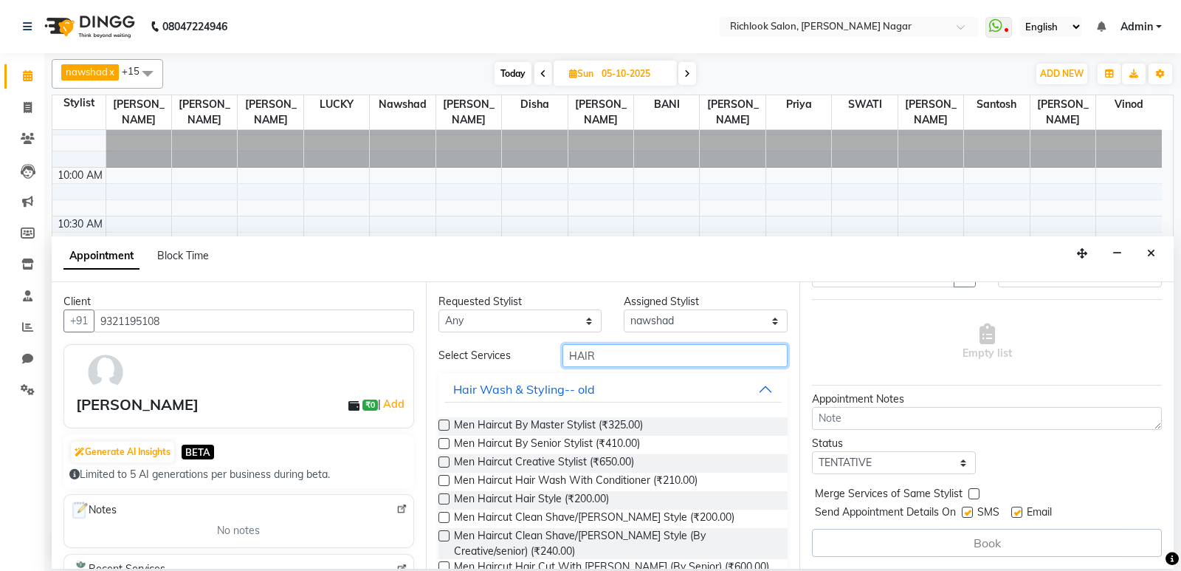
drag, startPoint x: 645, startPoint y: 353, endPoint x: 307, endPoint y: 358, distance: 338.2
click at [309, 357] on div "Client [PHONE_NUMBER] [PERSON_NAME] ₹0 | Add Generate AI Insights BETA Limited …" at bounding box center [613, 425] width 1122 height 287
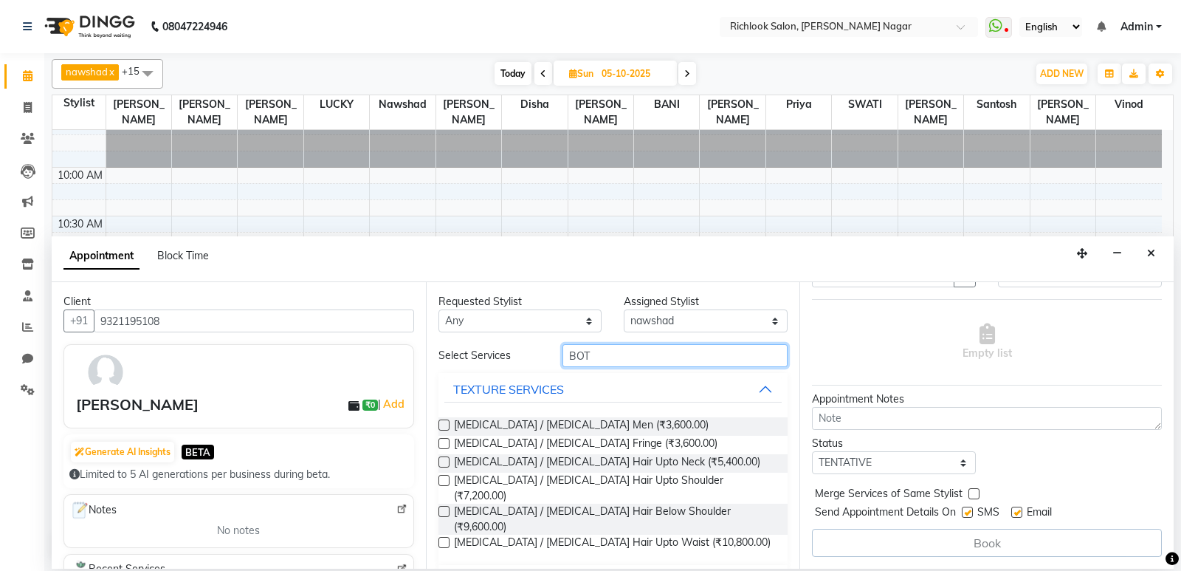
scroll to position [16, 0]
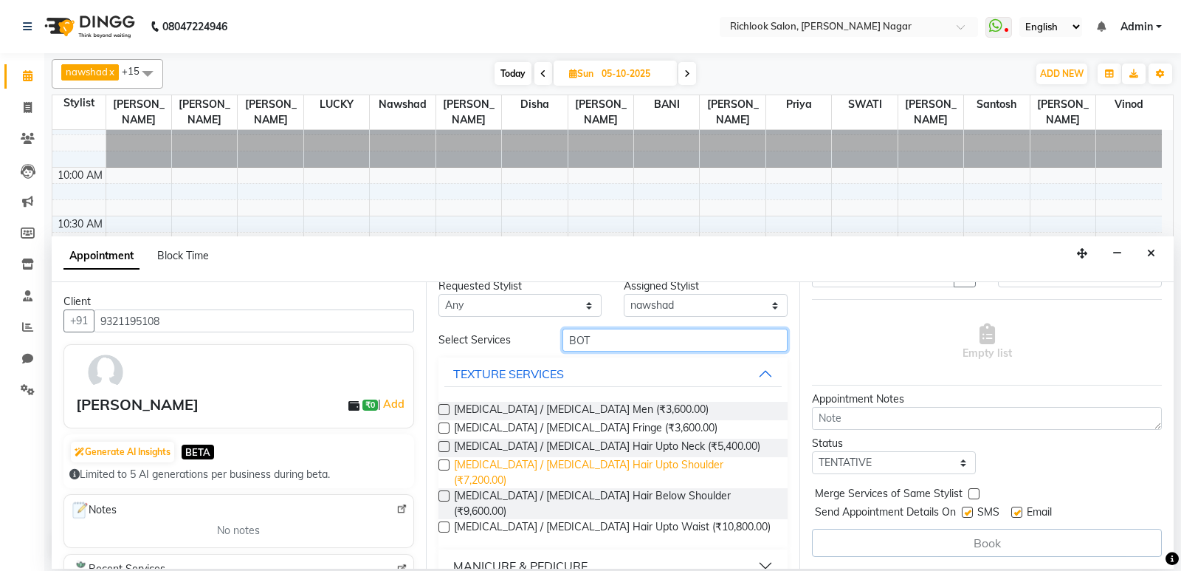
type input "BOT"
click at [465, 461] on span "[MEDICAL_DATA] / [MEDICAL_DATA] Hair Upto Shoulder (₹7,200.00)" at bounding box center [615, 472] width 323 height 31
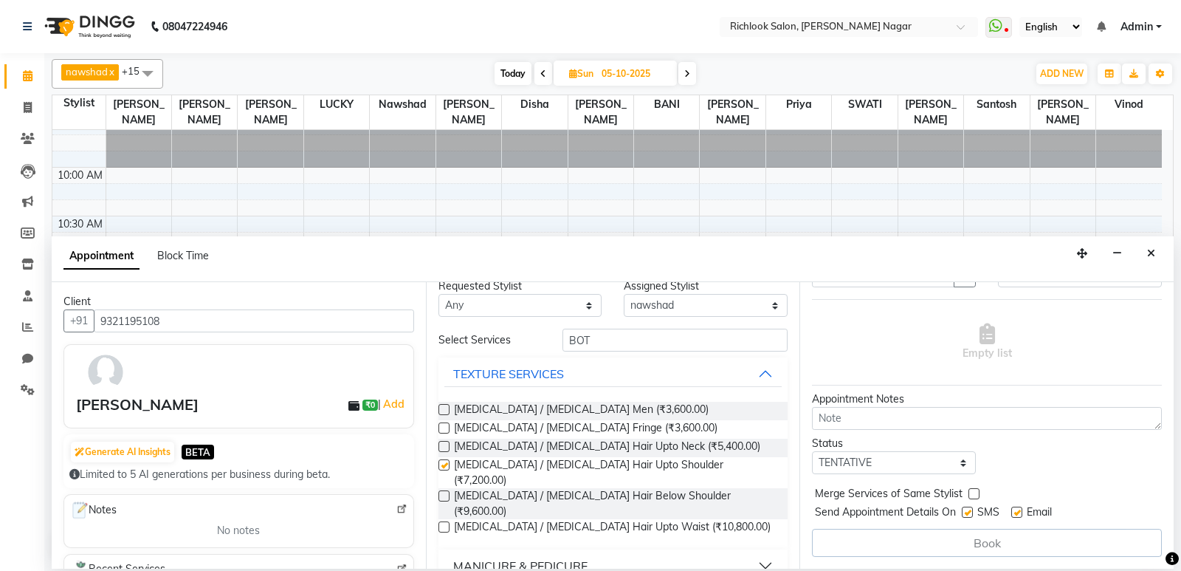
checkbox input "false"
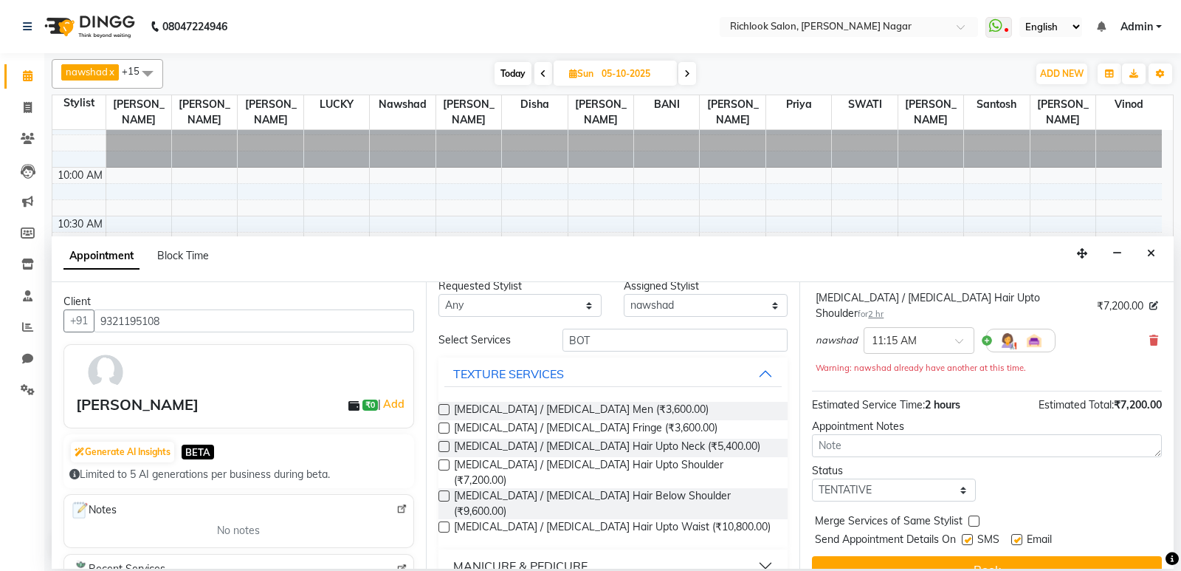
scroll to position [103, 0]
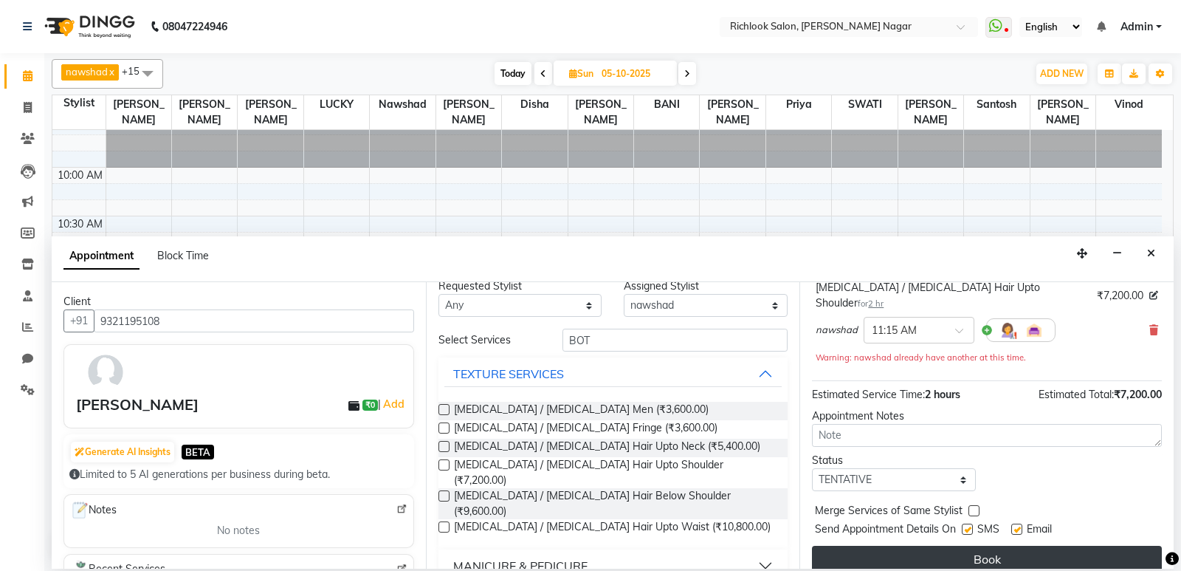
click at [981, 546] on button "Book" at bounding box center [987, 559] width 350 height 27
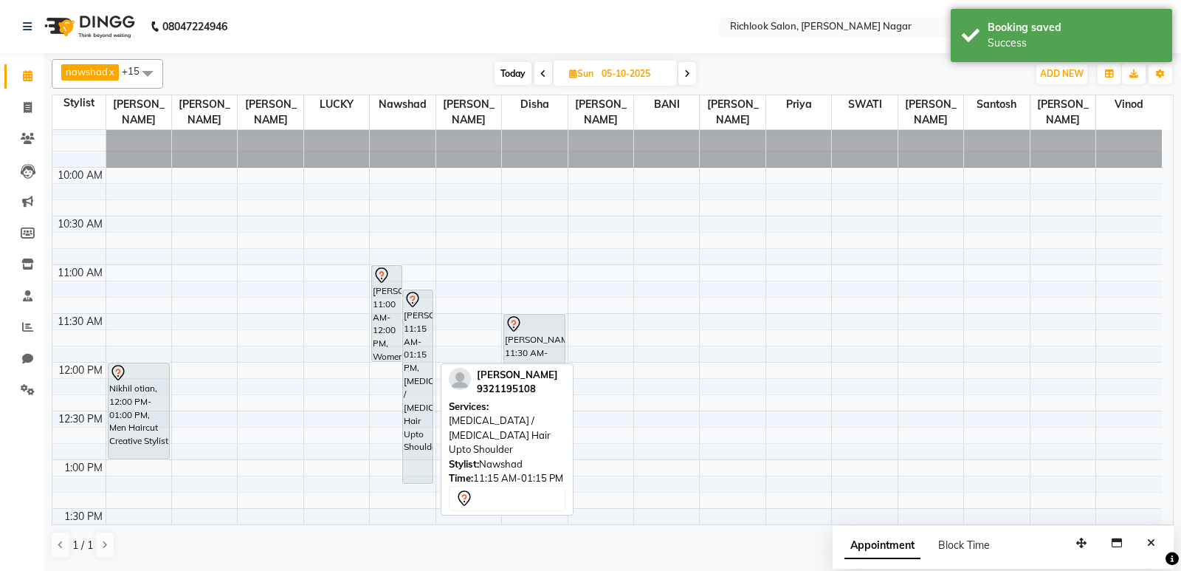
scroll to position [134, 0]
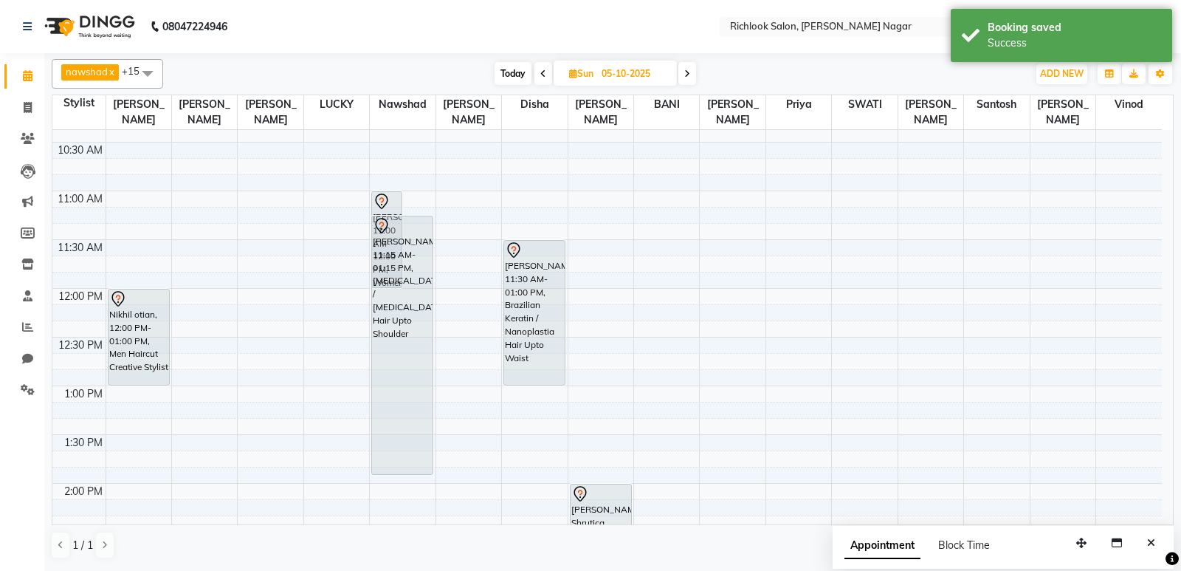
drag, startPoint x: 418, startPoint y: 408, endPoint x: 417, endPoint y: 481, distance: 73.1
